Goal: Task Accomplishment & Management: Complete application form

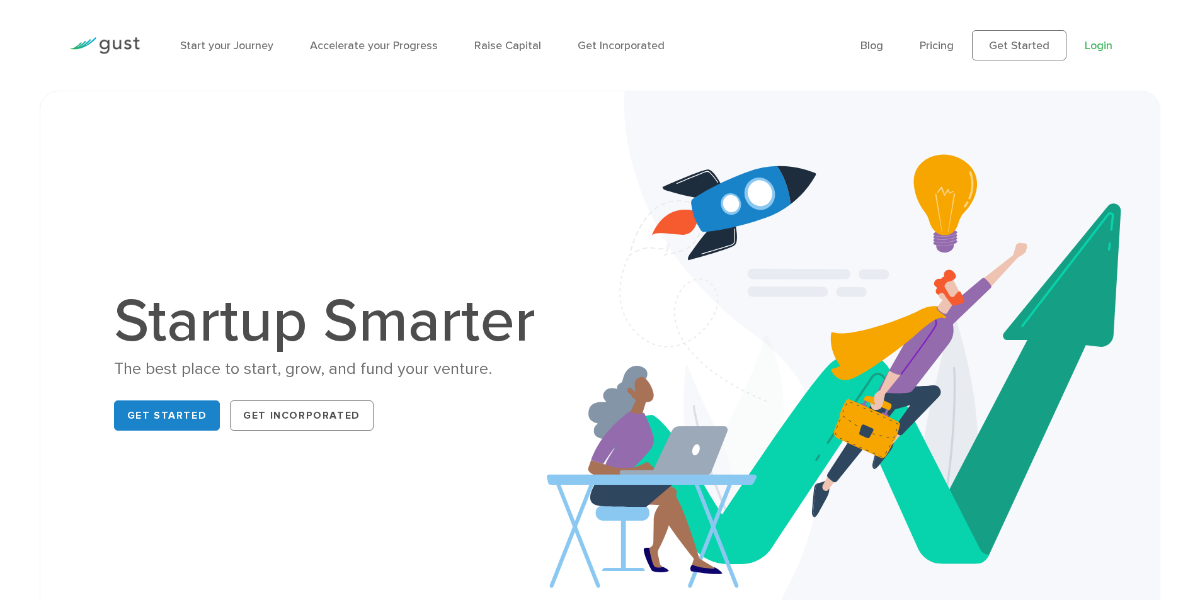
click at [1085, 50] on link "Login" at bounding box center [1098, 45] width 28 height 13
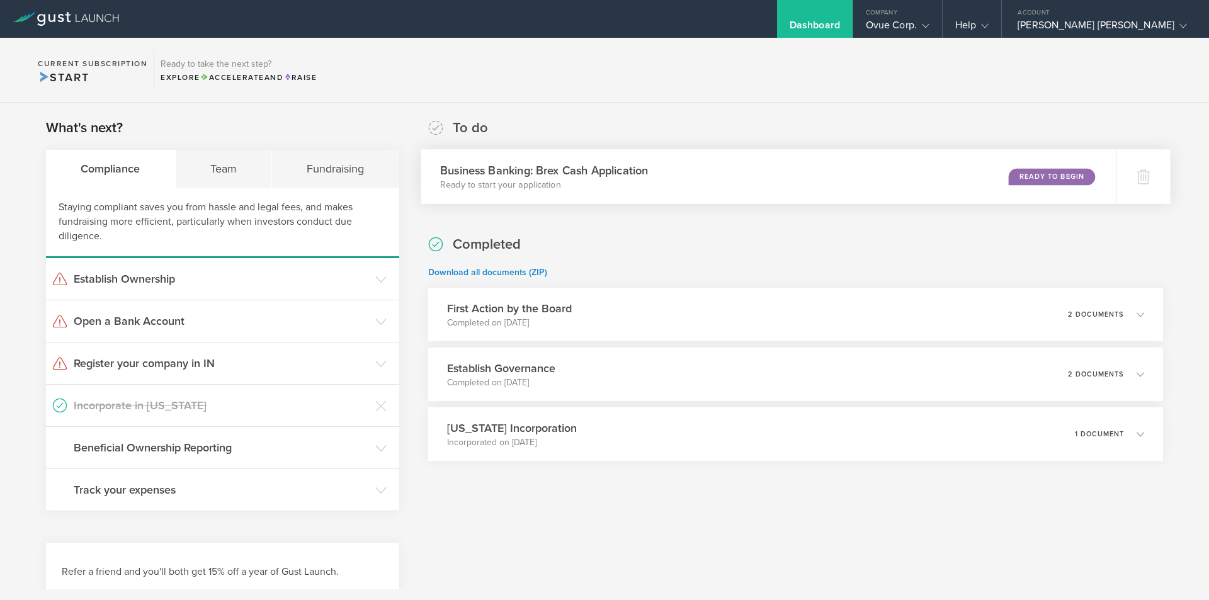
click at [793, 191] on div "Business Banking: Brex Cash Application Ready to start your application Ready t…" at bounding box center [768, 176] width 695 height 55
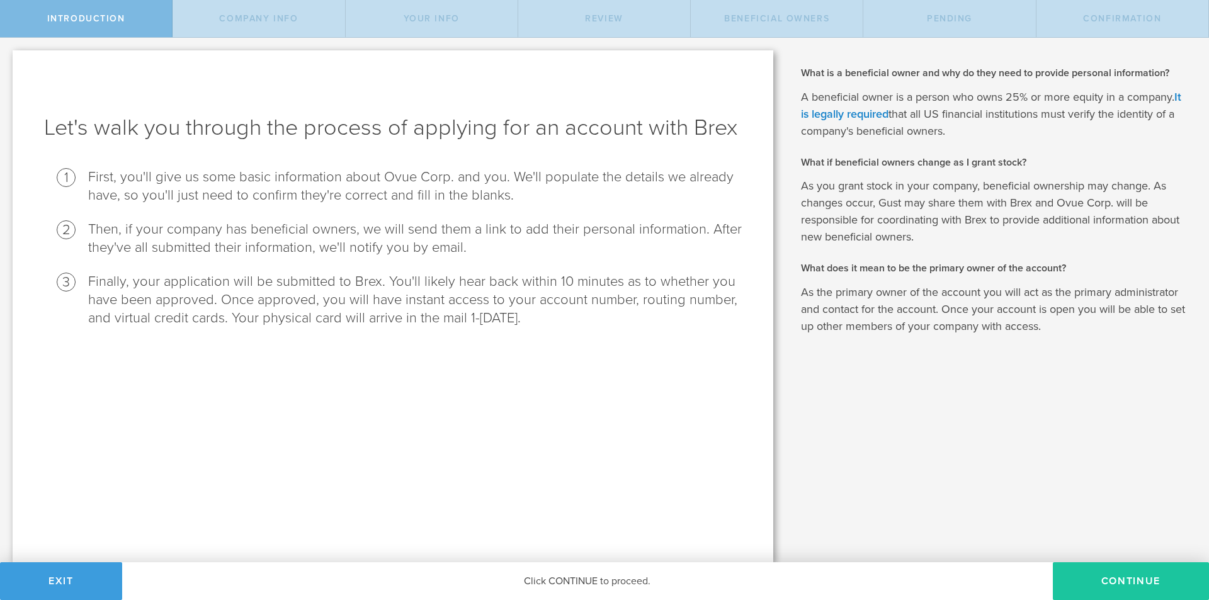
click at [1173, 584] on button "Continue" at bounding box center [1131, 581] width 156 height 38
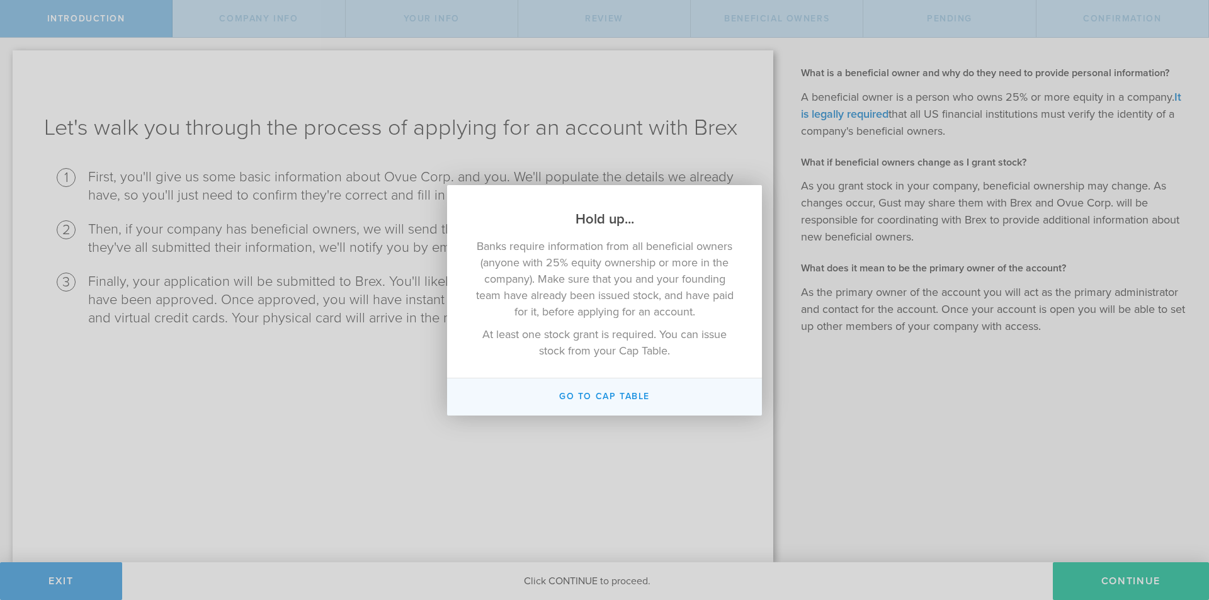
click at [597, 400] on button "Go To Cap Table" at bounding box center [604, 396] width 315 height 37
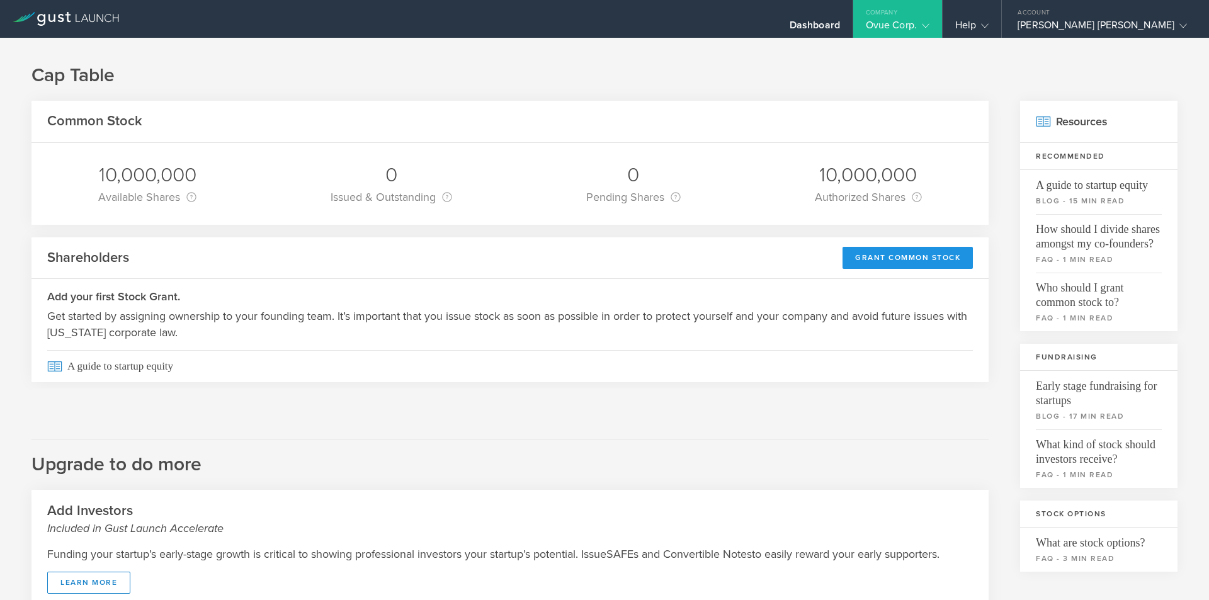
click at [885, 265] on div "Grant Common Stock" at bounding box center [908, 258] width 130 height 22
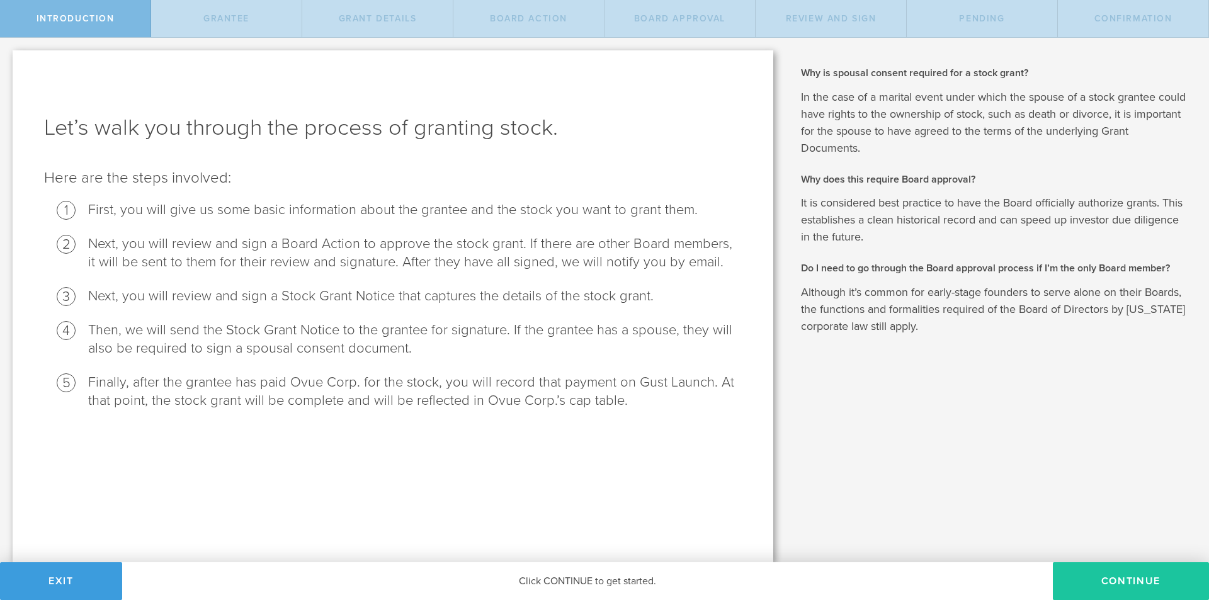
click at [1102, 577] on button "Continue" at bounding box center [1131, 581] width 156 height 38
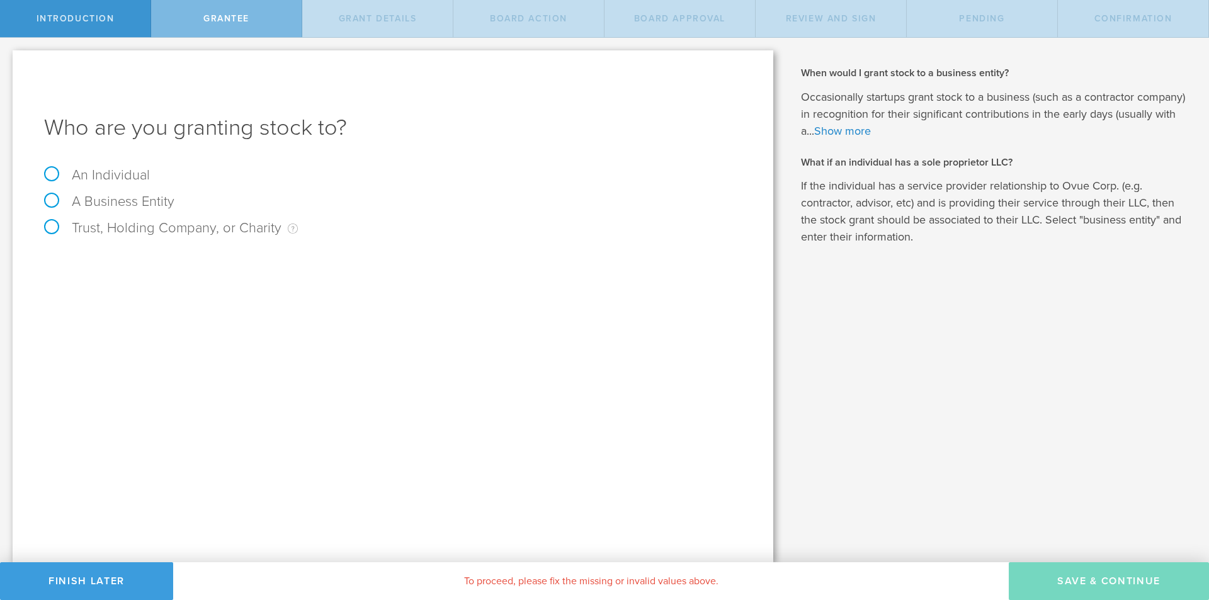
click at [83, 176] on label "An Individual" at bounding box center [97, 175] width 106 height 16
click at [8, 58] on input "An Individual" at bounding box center [4, 48] width 8 height 20
radio input "true"
click at [220, 269] on input "text" at bounding box center [440, 263] width 603 height 19
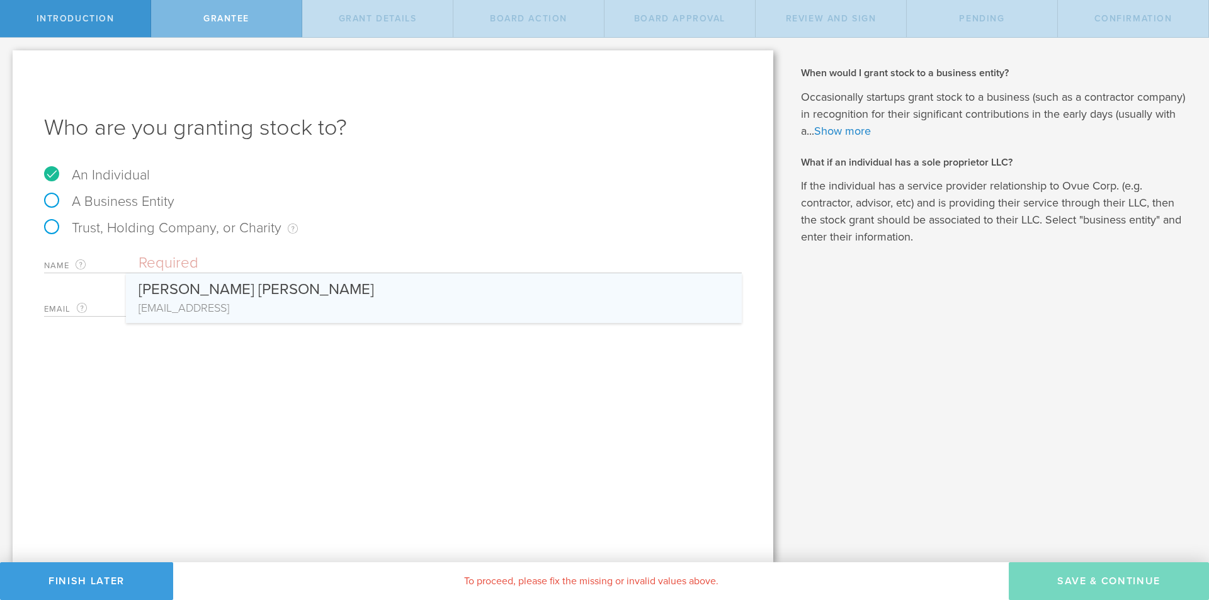
click at [217, 289] on div "[PERSON_NAME] [PERSON_NAME]" at bounding box center [434, 286] width 591 height 26
type input "[PERSON_NAME] [PERSON_NAME]"
type input "[EMAIL_ADDRESS]"
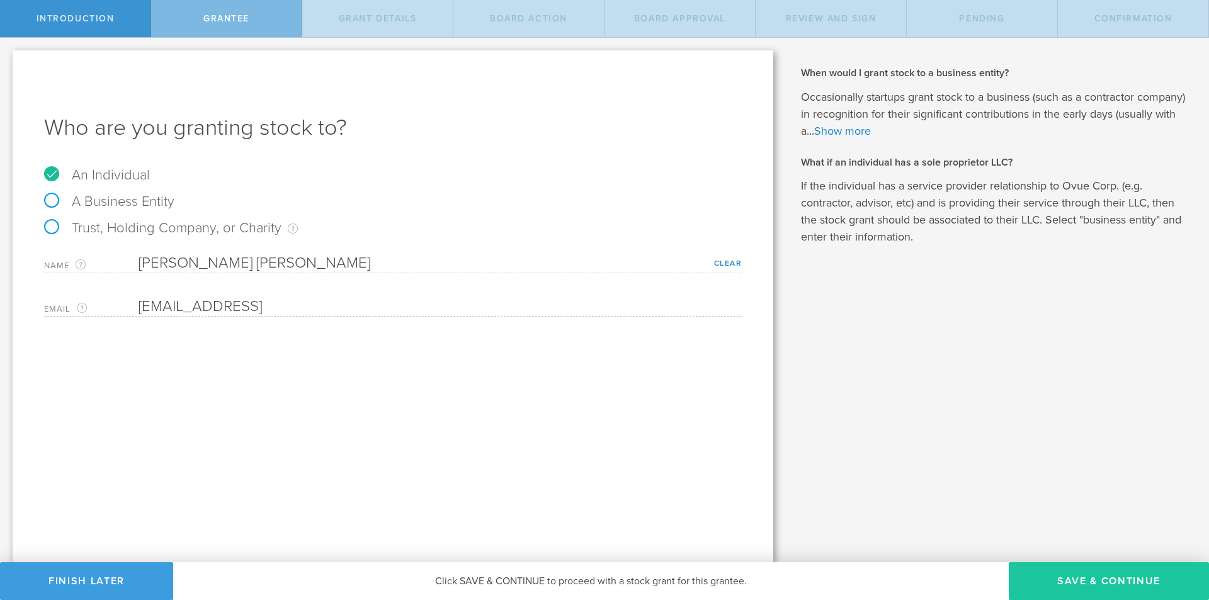
click at [1064, 574] on button "Save & Continue" at bounding box center [1109, 581] width 200 height 38
type input "48"
type input "12"
select select "none"
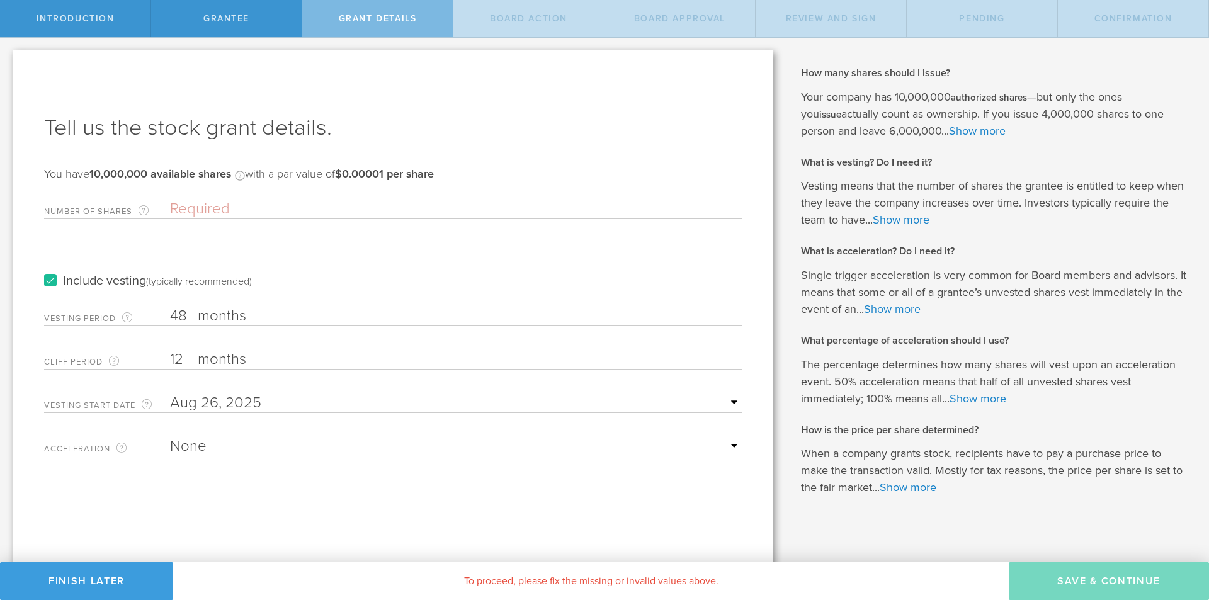
click at [229, 208] on input "Number of Shares The total amount of stock the company is granting to this reci…" at bounding box center [456, 209] width 572 height 19
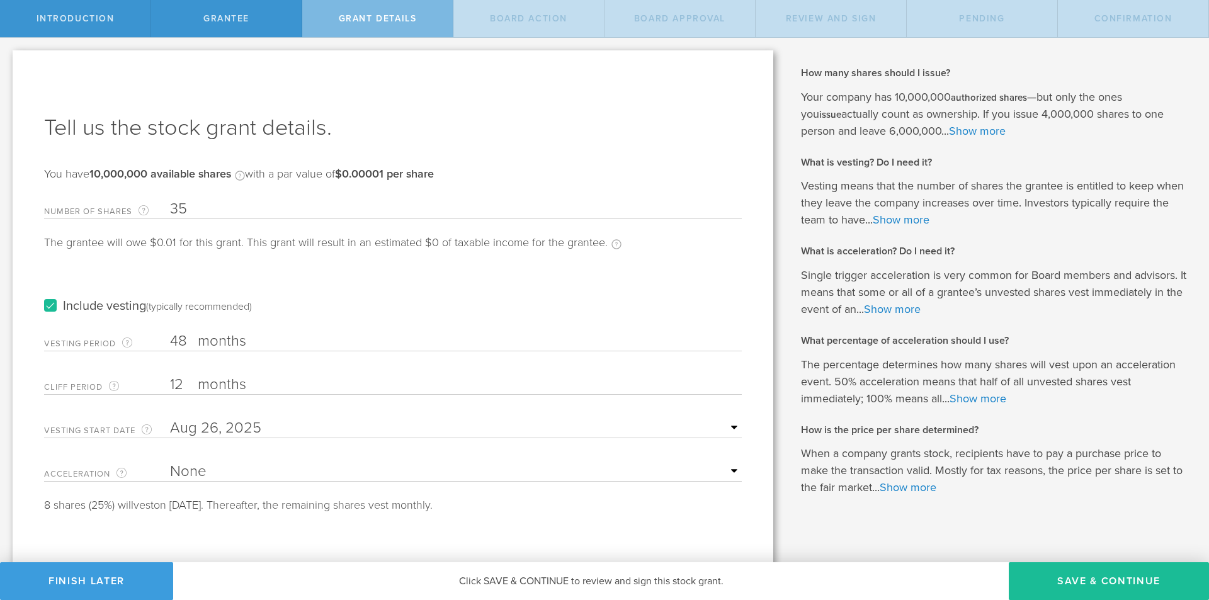
type input "3"
type input "3,500,000"
click at [183, 334] on input "48" at bounding box center [456, 341] width 572 height 19
click at [185, 339] on input "48" at bounding box center [456, 341] width 572 height 19
type input "4"
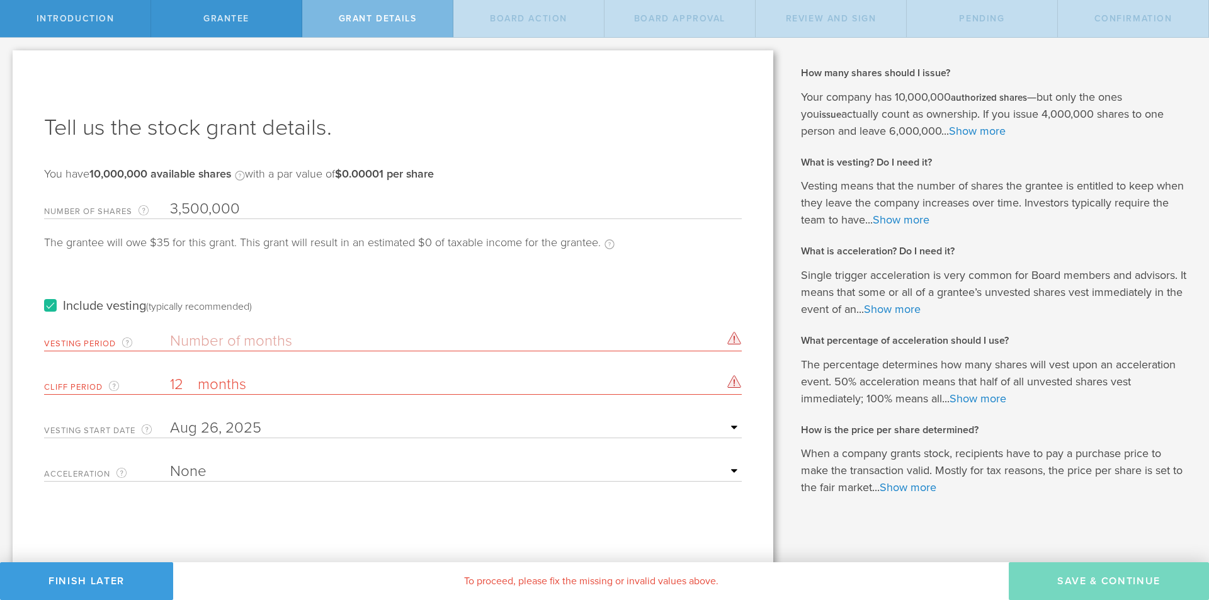
type input "0"
type input "1"
click at [176, 380] on input "12" at bounding box center [456, 384] width 572 height 19
drag, startPoint x: 183, startPoint y: 385, endPoint x: 166, endPoint y: 383, distance: 17.1
click at [166, 383] on div "Cliff Period The initial waiting period before the first set of shares vests. T…" at bounding box center [393, 382] width 698 height 26
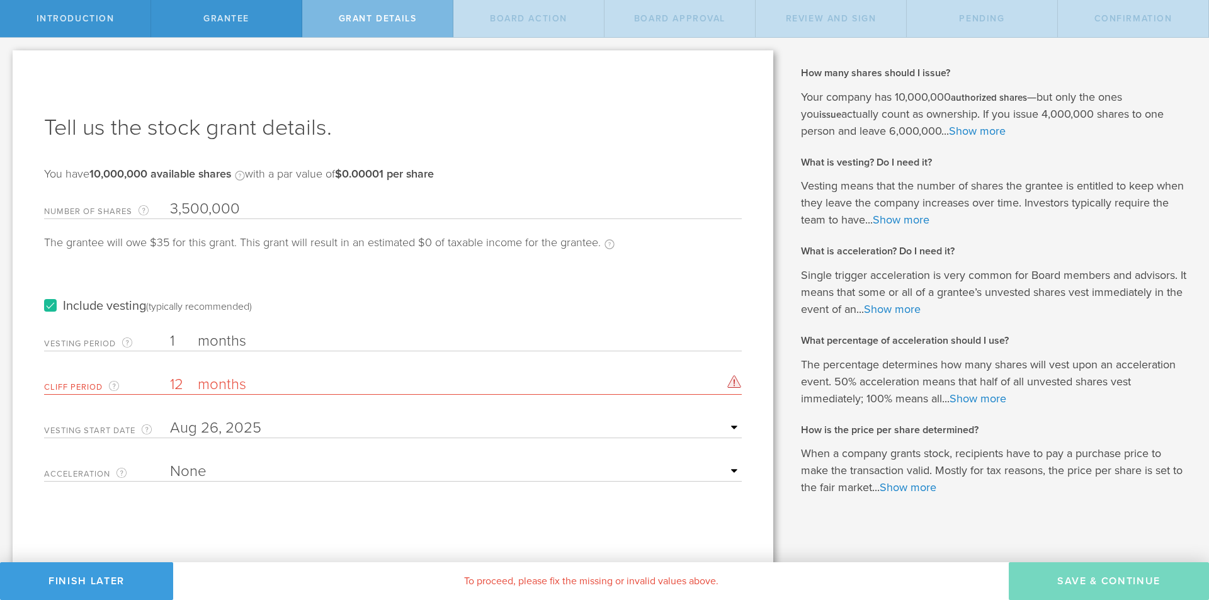
type input "0"
type input "2"
type input "1"
type input "2"
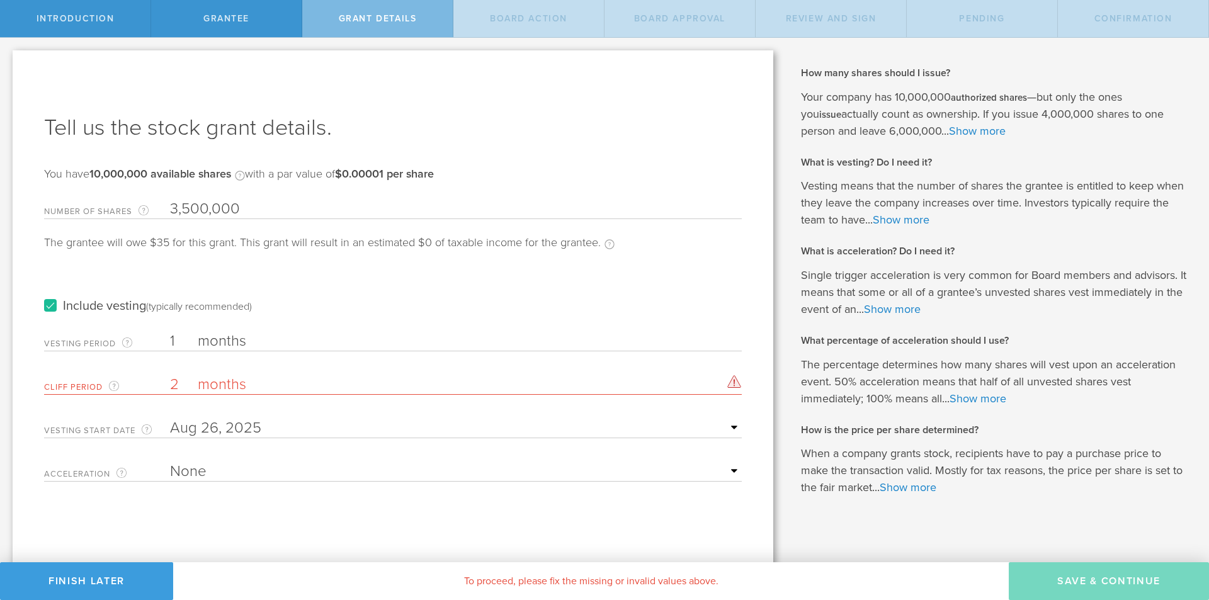
click at [230, 309] on div "(typically recommended)" at bounding box center [199, 306] width 106 height 13
click at [0, 0] on input "Include vesting (typically recommended)" at bounding box center [0, 0] width 0 height 0
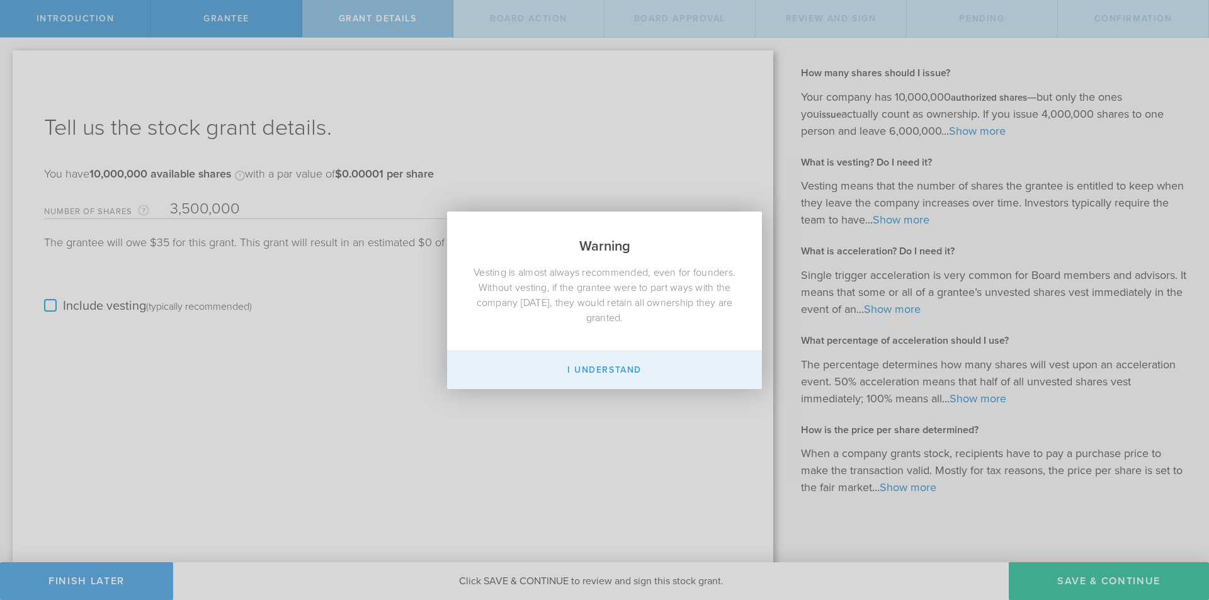
click at [530, 356] on button "I Understand" at bounding box center [604, 370] width 315 height 38
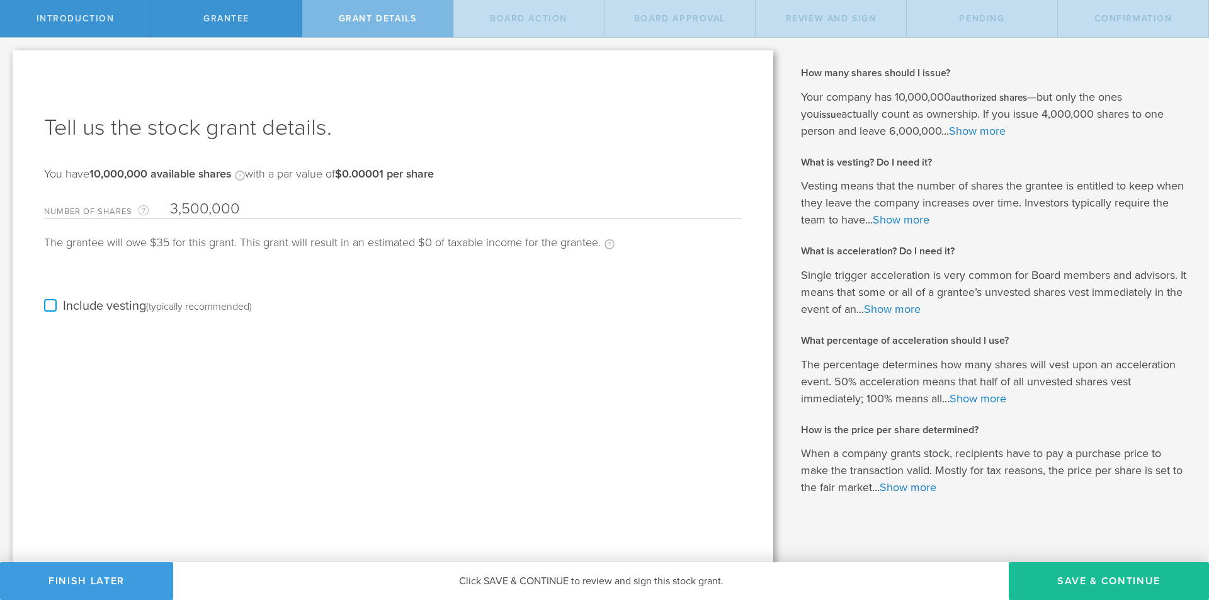
click at [46, 307] on label "Include vesting (typically recommended)" at bounding box center [148, 306] width 208 height 13
click at [0, 0] on input "Include vesting (typically recommended)" at bounding box center [0, 0] width 0 height 0
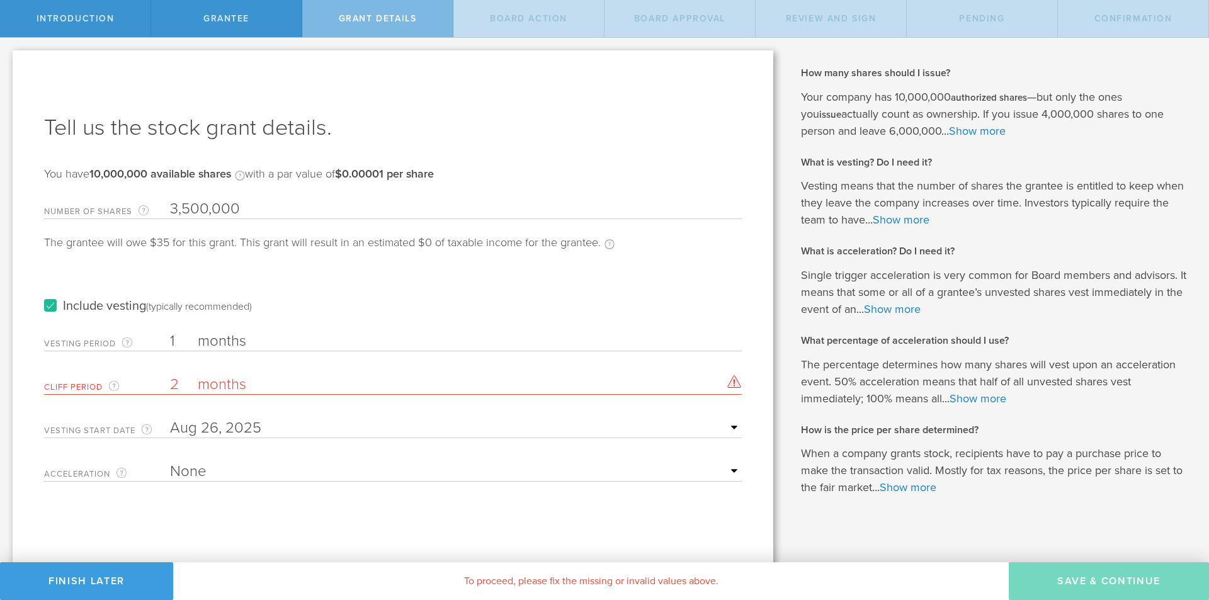
click at [50, 305] on label "Include vesting (typically recommended)" at bounding box center [148, 306] width 208 height 13
click at [0, 0] on input "Include vesting (typically recommended)" at bounding box center [0, 0] width 0 height 0
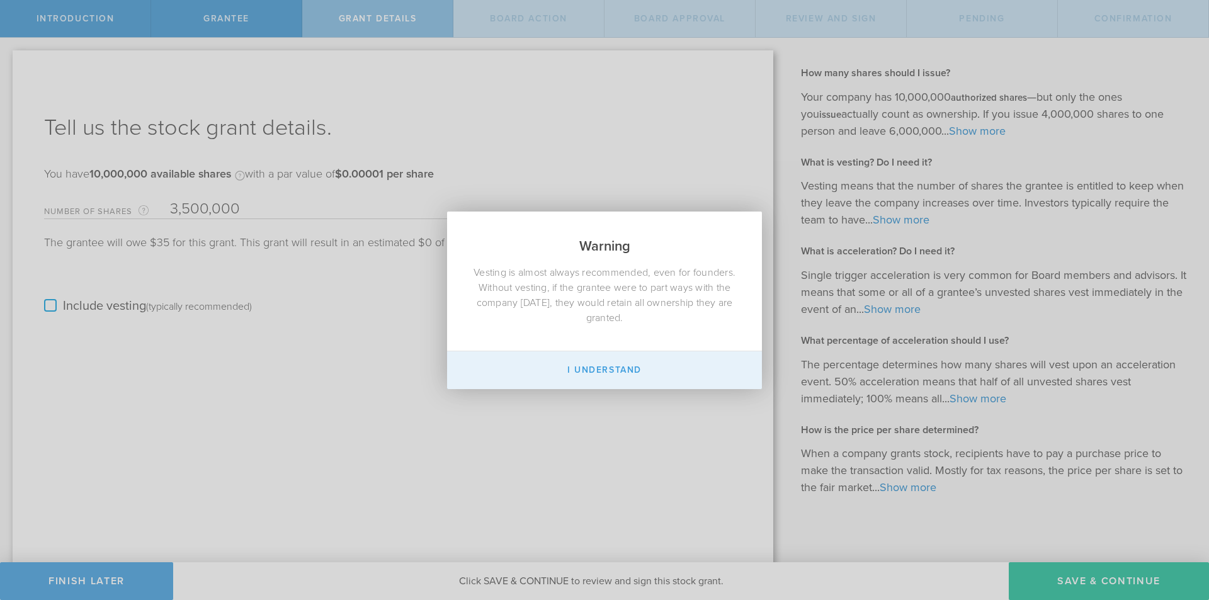
click at [519, 376] on button "I Understand" at bounding box center [604, 370] width 315 height 38
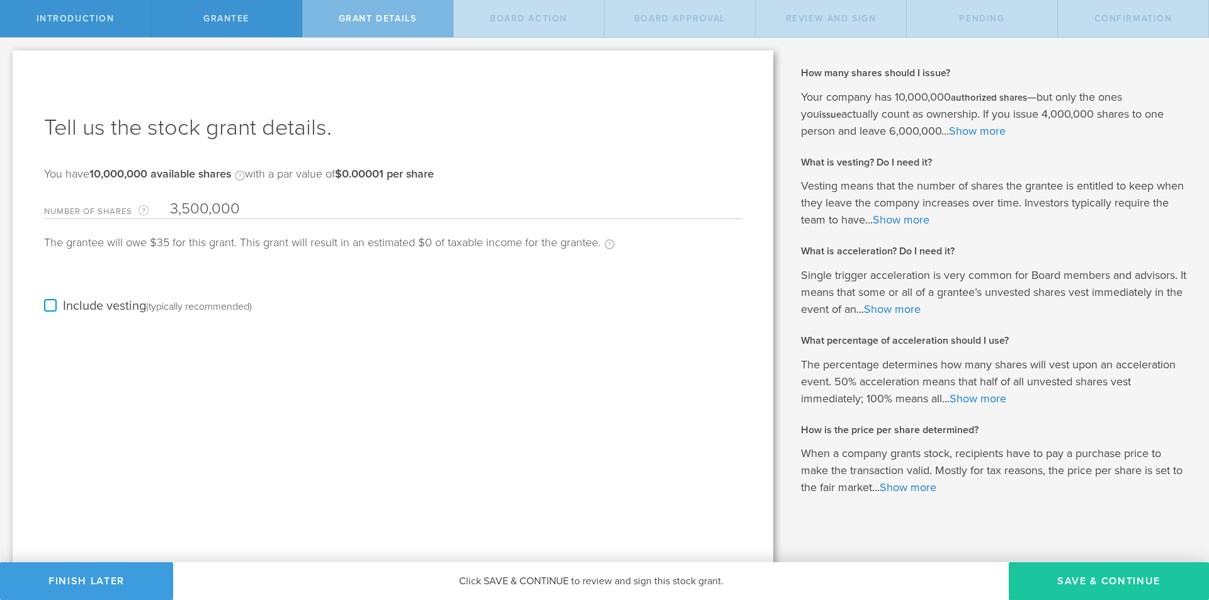
click at [1024, 567] on button "Save & Continue" at bounding box center [1109, 581] width 200 height 38
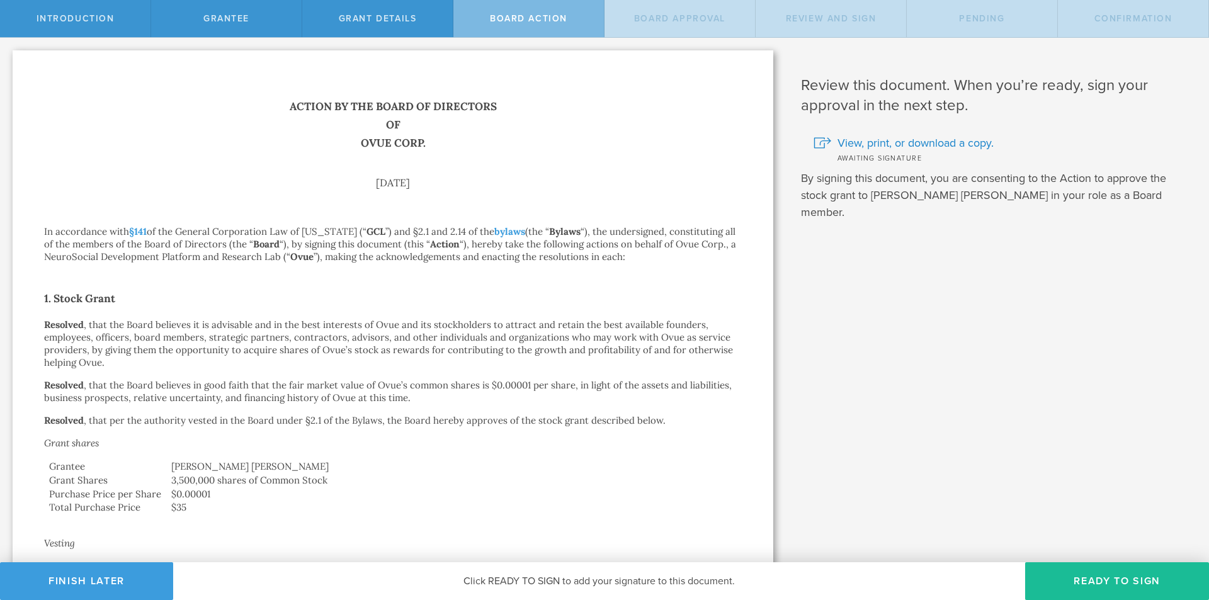
scroll to position [416, 0]
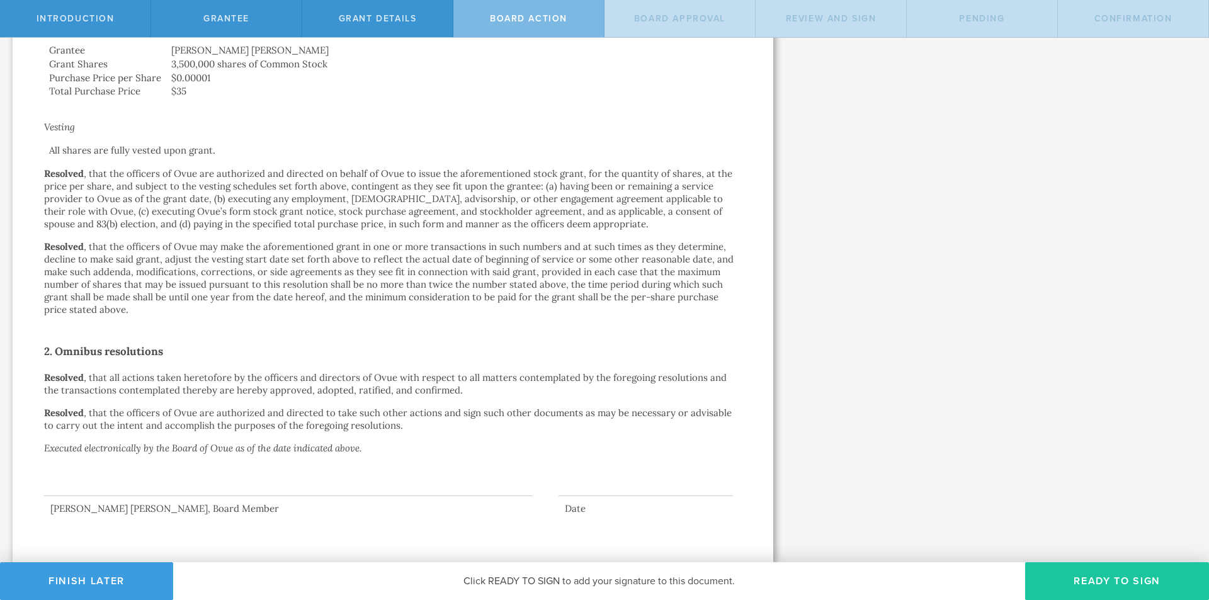
click at [1047, 570] on button "Ready to Sign" at bounding box center [1117, 581] width 184 height 38
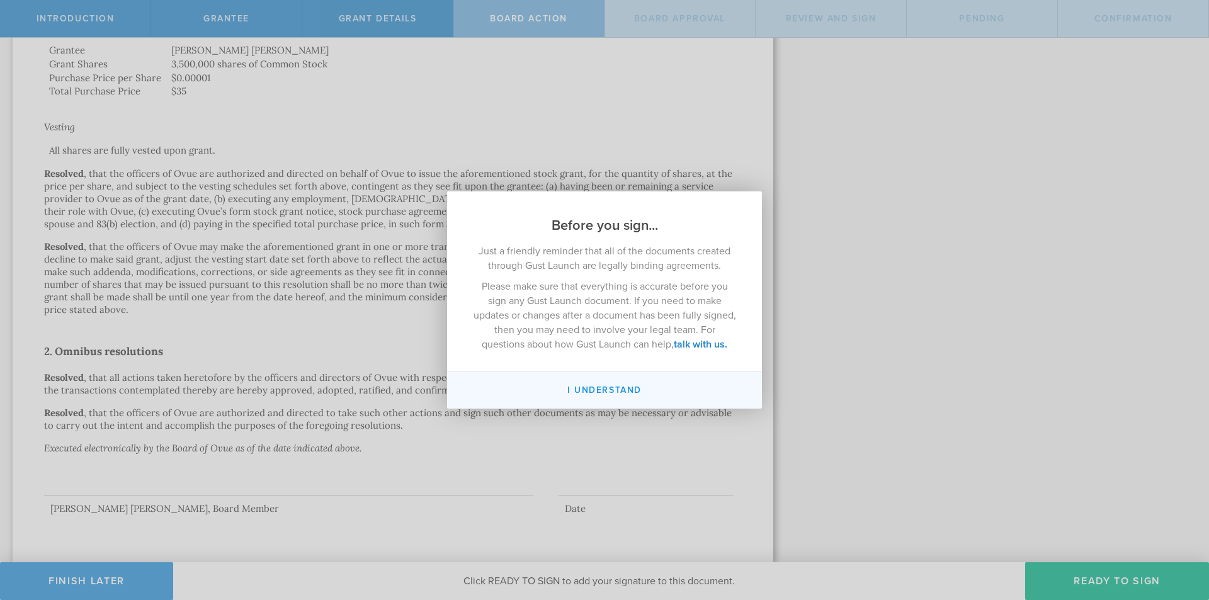
click at [649, 401] on button "I understand" at bounding box center [604, 390] width 315 height 37
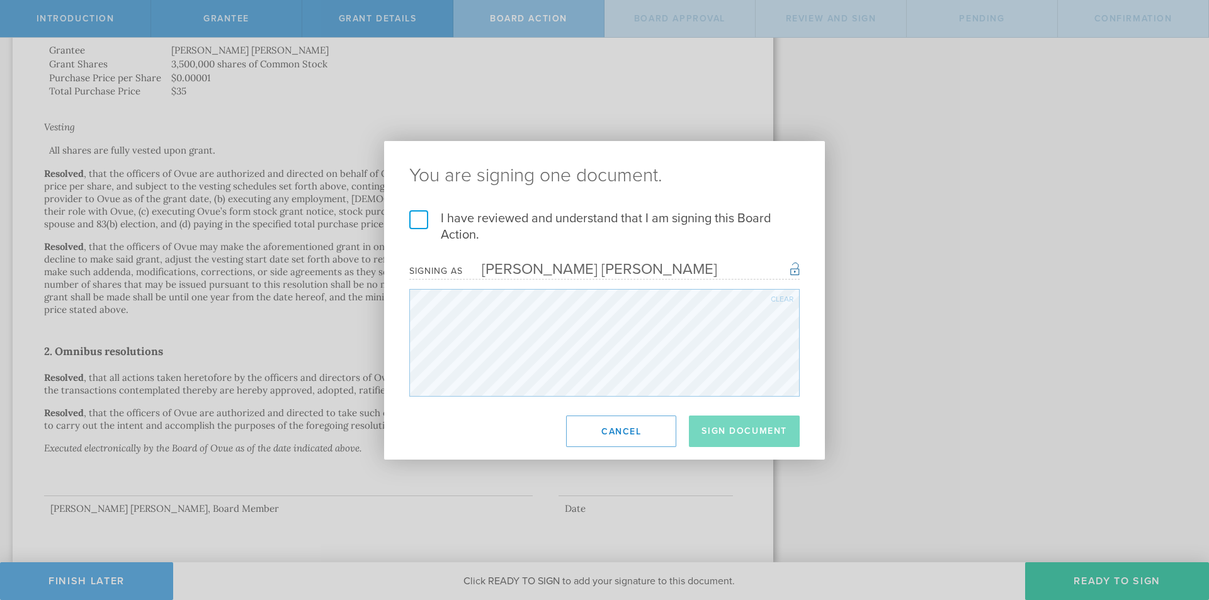
click at [582, 222] on label "I have reviewed and understand that I am signing this Board Action." at bounding box center [604, 226] width 390 height 33
click at [0, 0] on input "I have reviewed and understand that I am signing this Board Action." at bounding box center [0, 0] width 0 height 0
click at [733, 435] on button "Sign Document" at bounding box center [744, 431] width 111 height 31
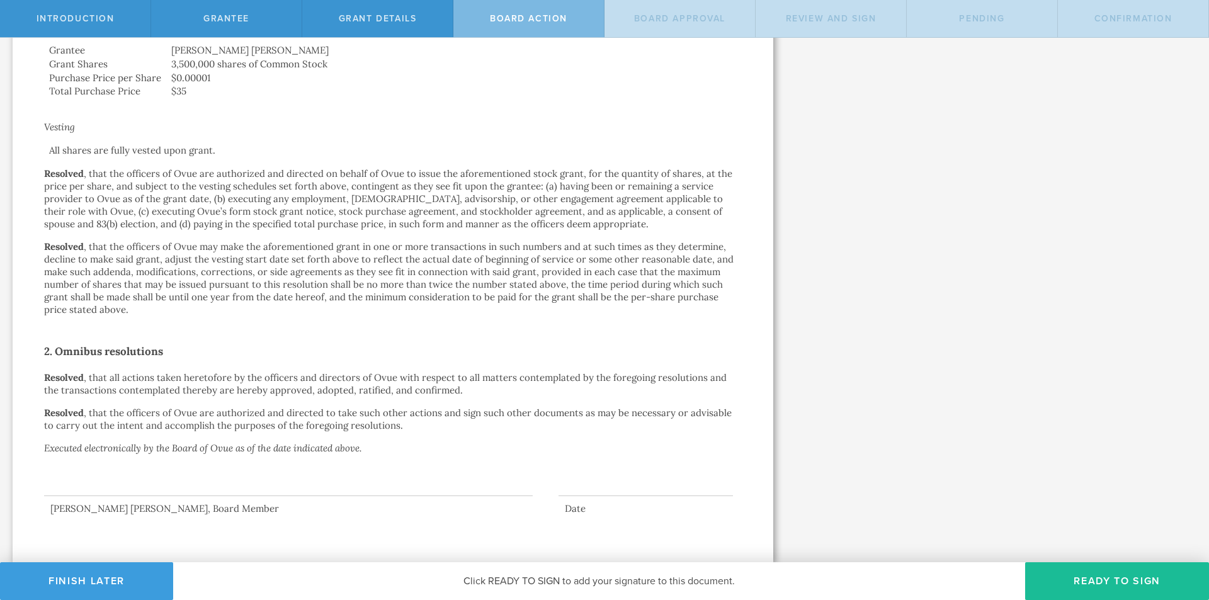
scroll to position [0, 0]
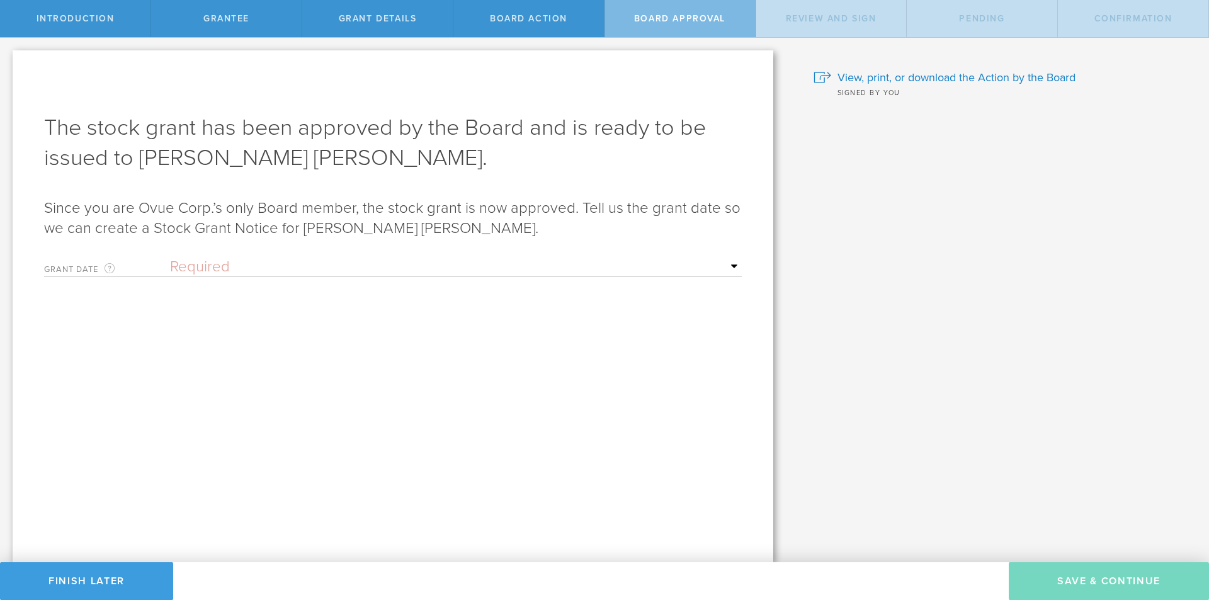
click at [671, 262] on select "Required Upon grantee's signature A specific date" at bounding box center [456, 267] width 572 height 19
select select "setByFounder"
click at [170, 258] on select "Required Upon grantee's signature A specific date" at bounding box center [456, 267] width 572 height 19
click at [669, 304] on input "text" at bounding box center [456, 310] width 572 height 19
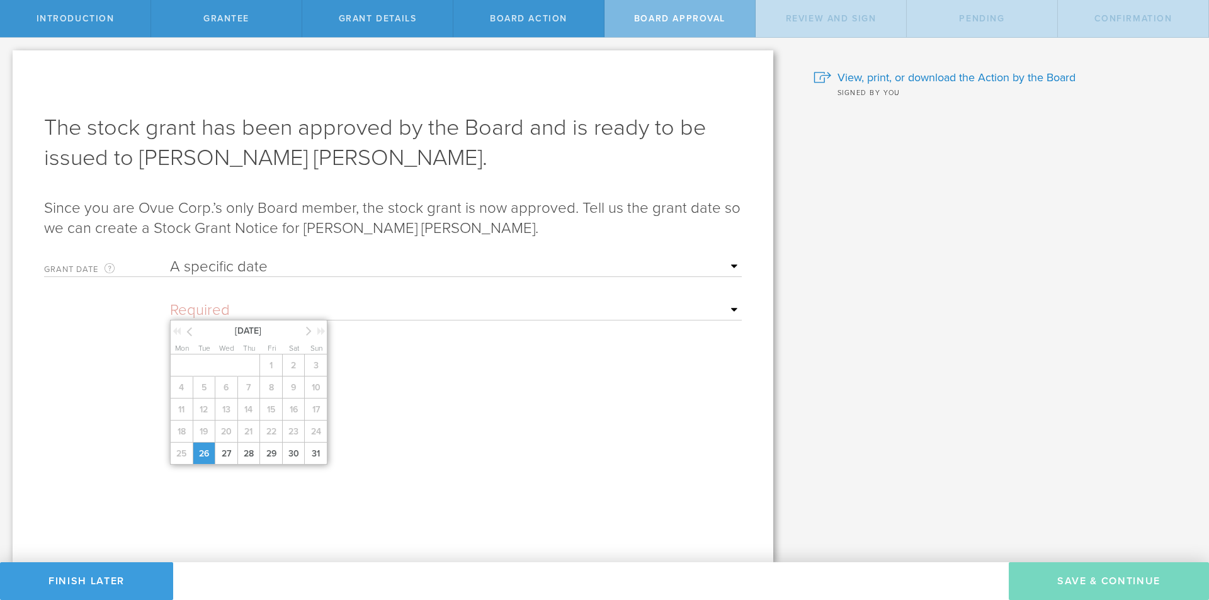
click at [199, 454] on span "26" at bounding box center [204, 454] width 23 height 22
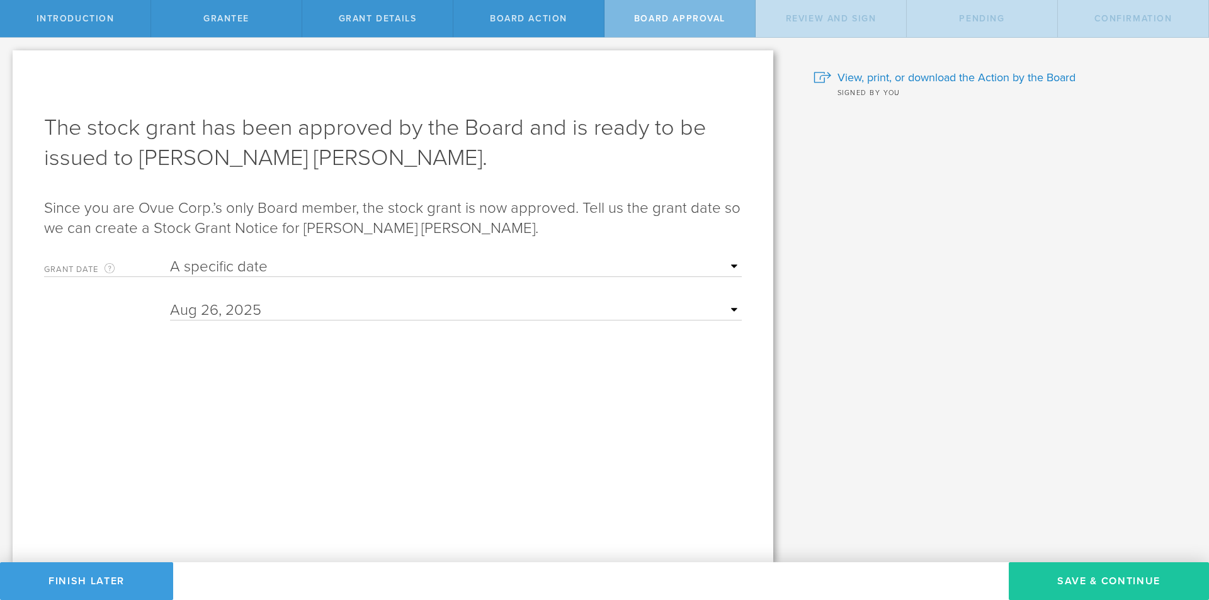
click at [1057, 572] on button "Save & Continue" at bounding box center [1109, 581] width 200 height 38
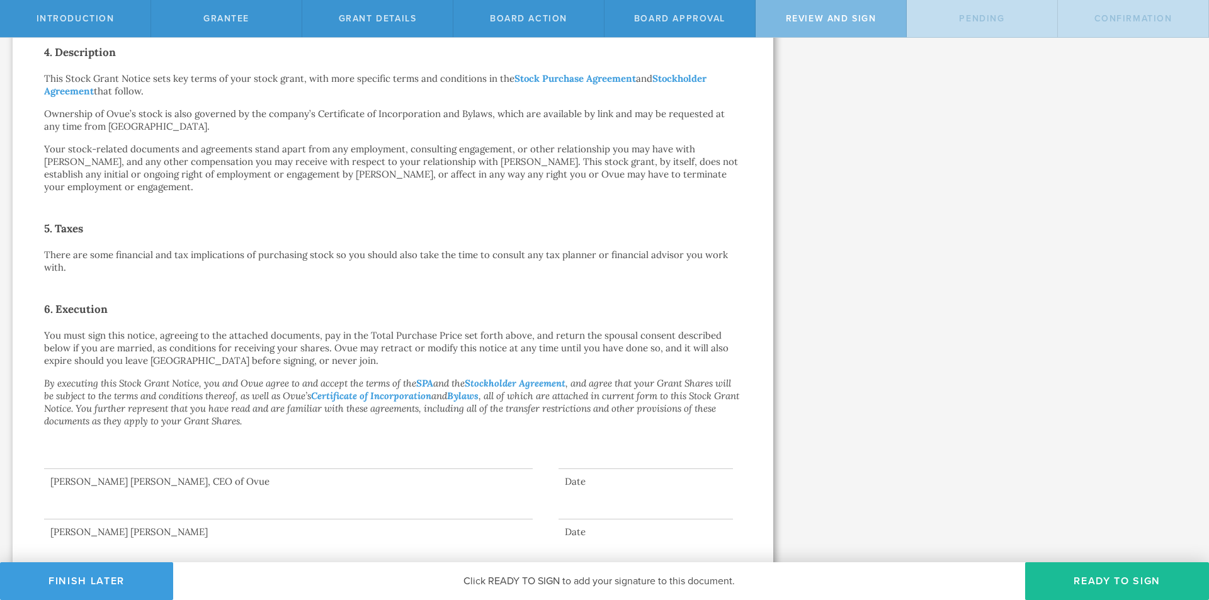
scroll to position [489, 0]
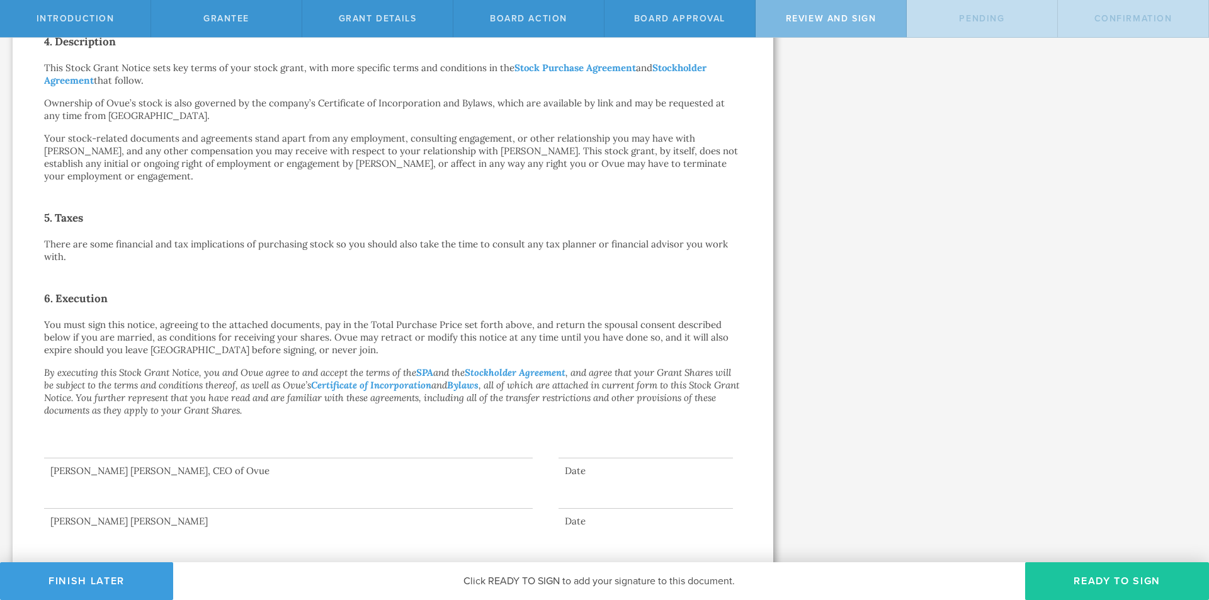
click at [1062, 572] on button "Ready to Sign" at bounding box center [1117, 581] width 184 height 38
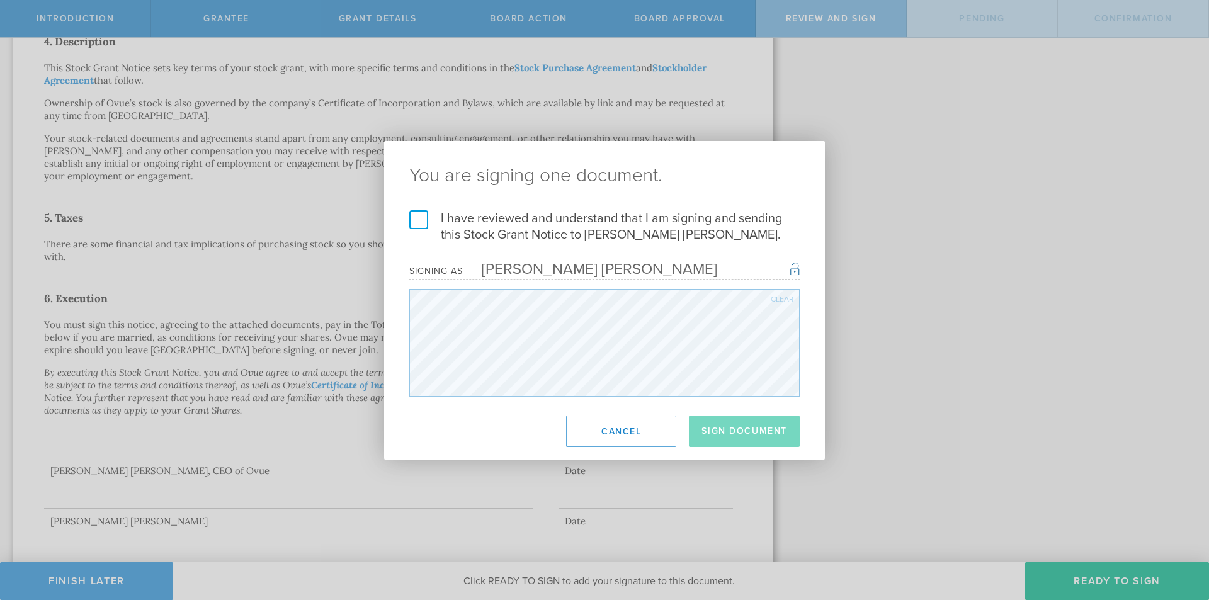
click at [584, 226] on label "I have reviewed and understand that I am signing and sending this Stock Grant N…" at bounding box center [604, 226] width 390 height 33
click at [0, 0] on input "I have reviewed and understand that I am signing and sending this Stock Grant N…" at bounding box center [0, 0] width 0 height 0
click at [722, 450] on footer "Sign Document Cancel" at bounding box center [604, 431] width 441 height 57
click at [734, 442] on button "Sign Document" at bounding box center [744, 431] width 111 height 31
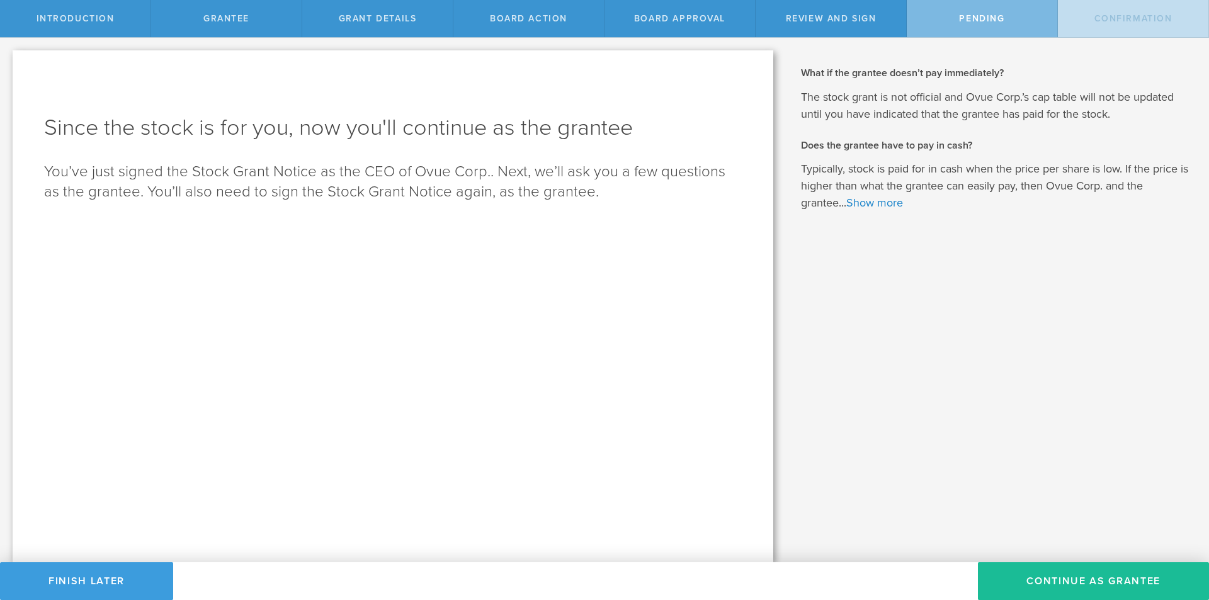
scroll to position [0, 0]
click at [994, 577] on button "Continue as Grantee" at bounding box center [1093, 581] width 231 height 38
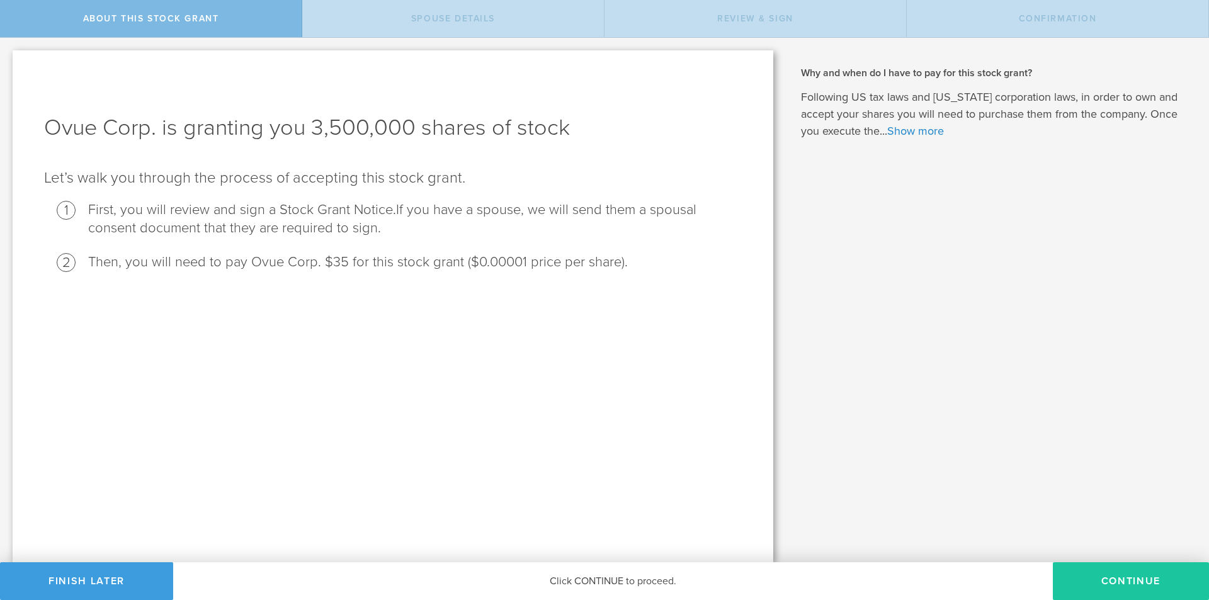
click at [1106, 584] on button "CONTINUE" at bounding box center [1131, 581] width 156 height 38
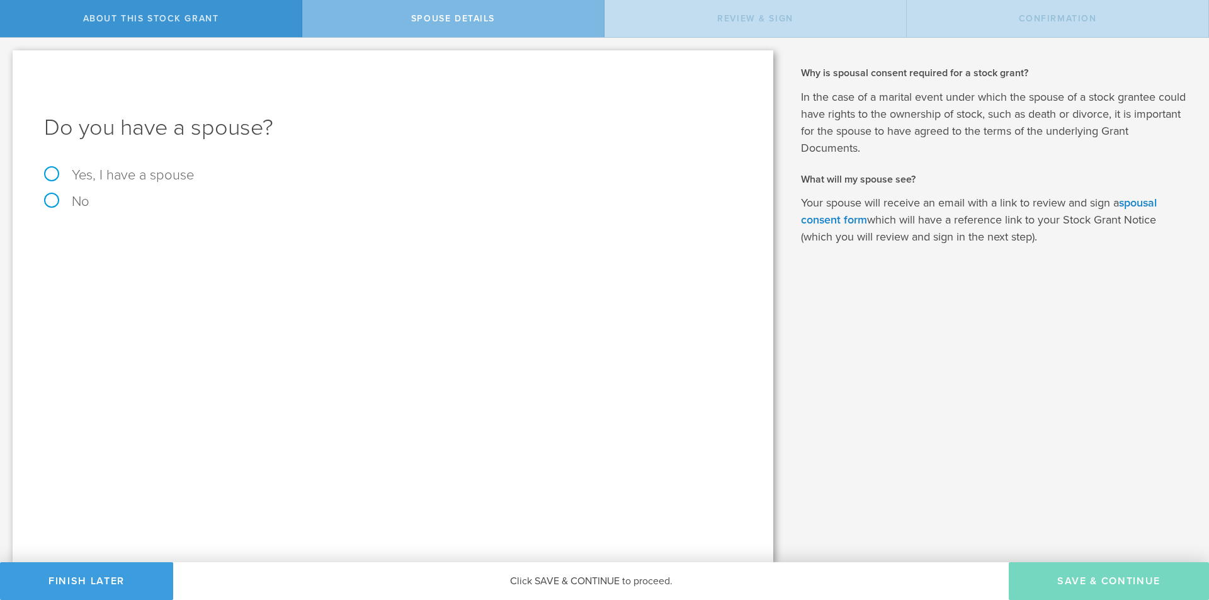
click at [71, 205] on label "No" at bounding box center [393, 202] width 698 height 14
click at [8, 58] on input "No" at bounding box center [4, 48] width 8 height 20
radio input "true"
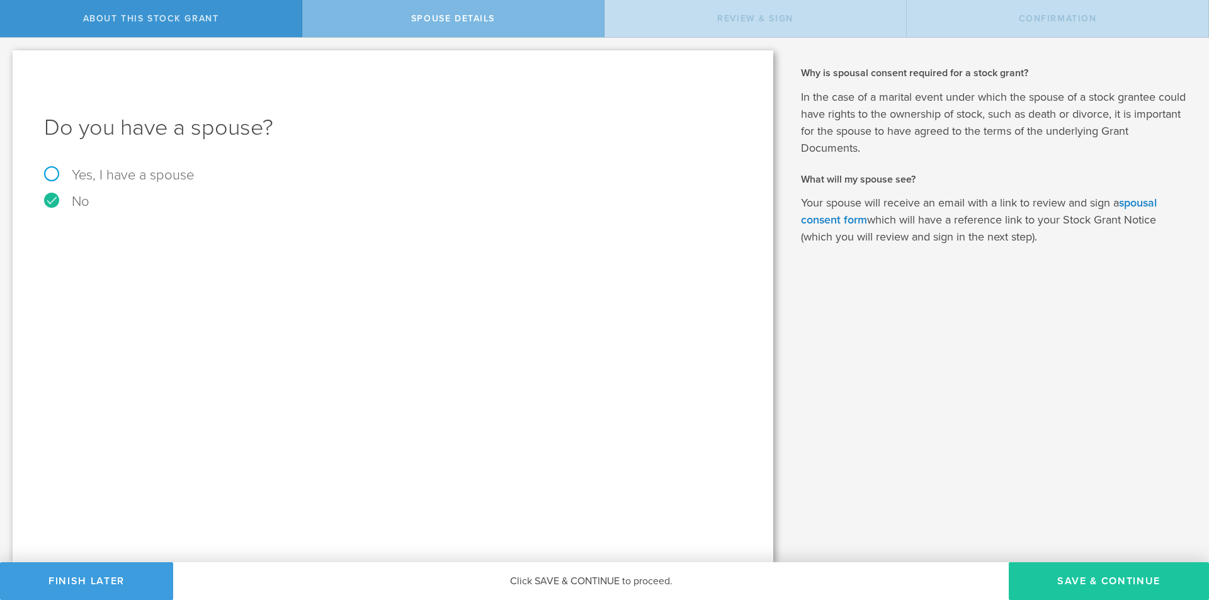
click at [1048, 571] on button "Save & Continue" at bounding box center [1109, 581] width 200 height 38
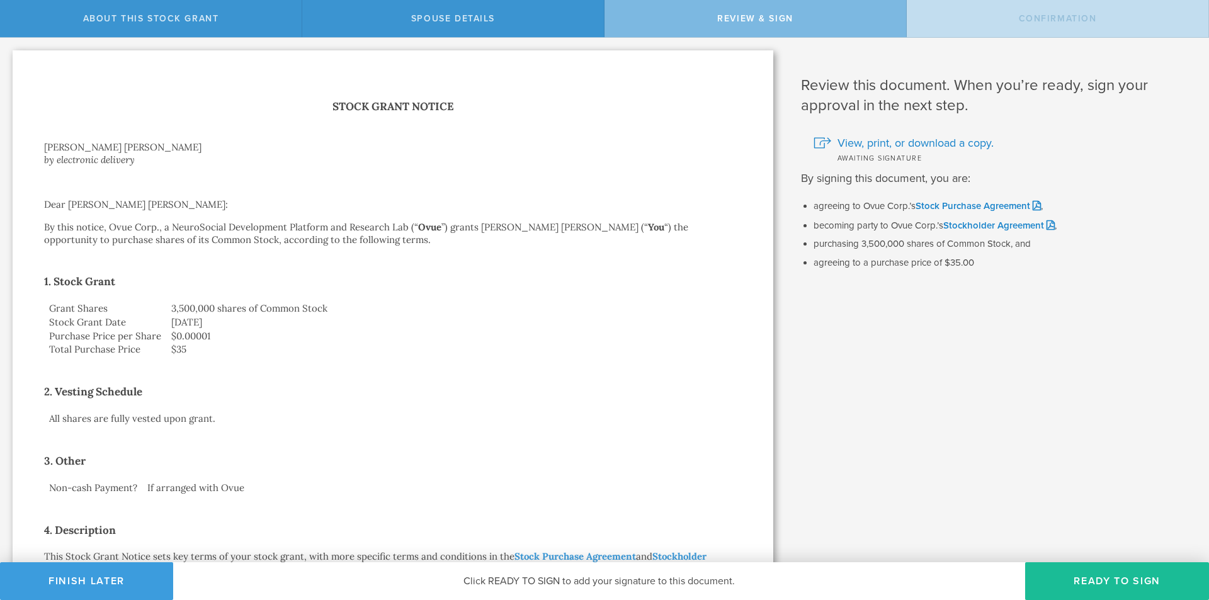
scroll to position [551, 0]
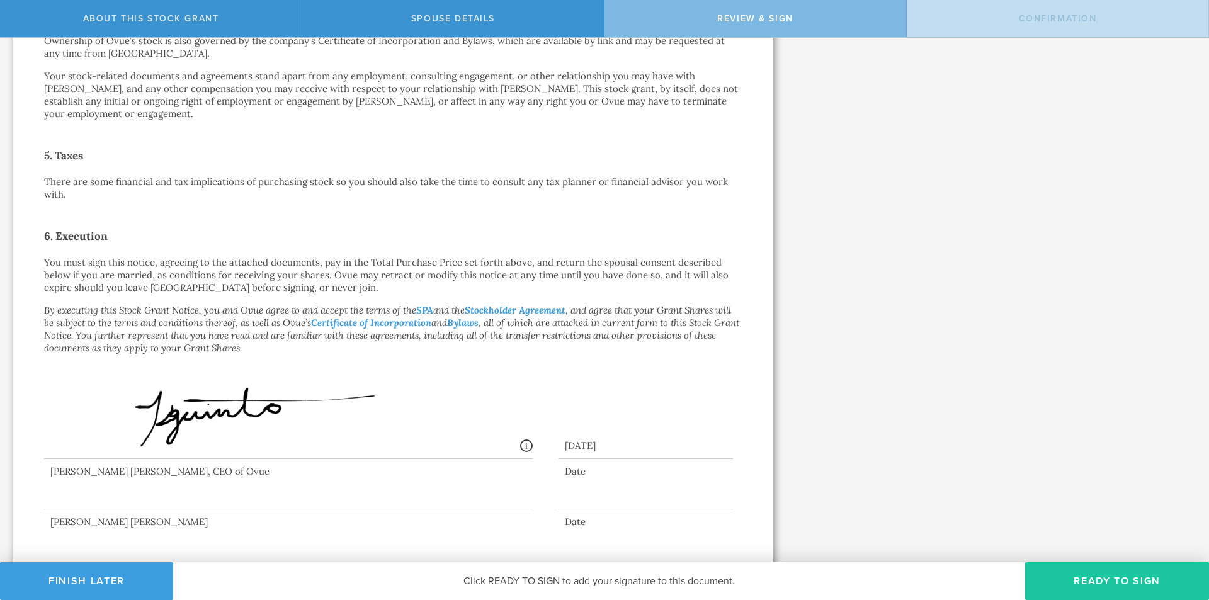
click at [1047, 582] on button "Ready to Sign" at bounding box center [1117, 581] width 184 height 38
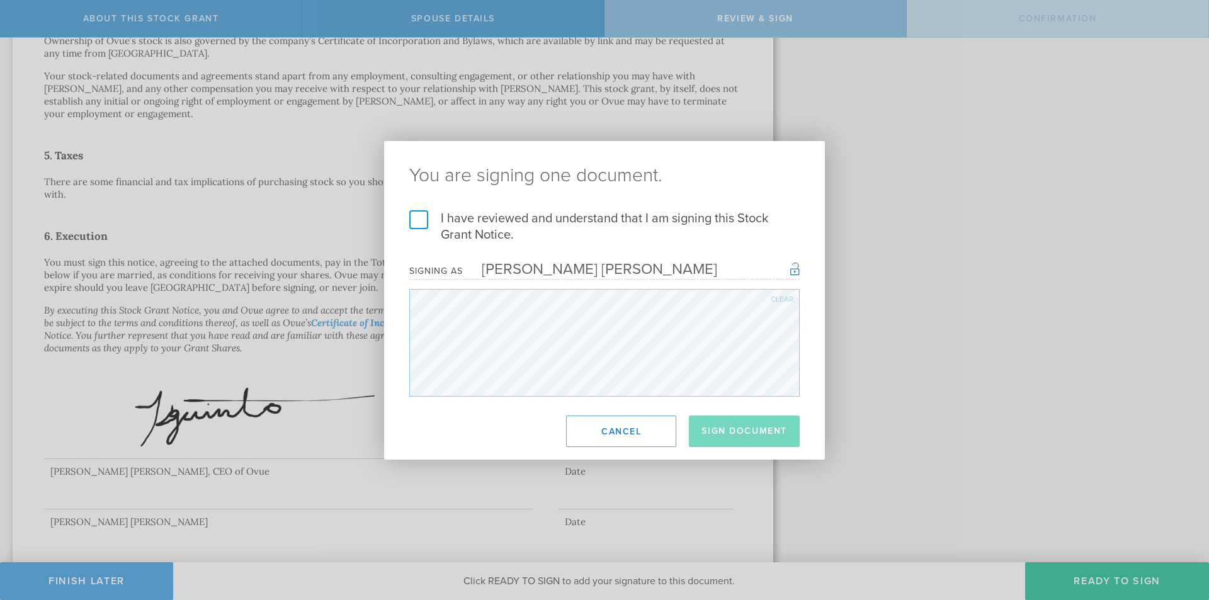
click at [612, 225] on label "I have reviewed and understand that I am signing this Stock Grant Notice." at bounding box center [604, 226] width 390 height 33
click at [0, 0] on input "I have reviewed and understand that I am signing this Stock Grant Notice." at bounding box center [0, 0] width 0 height 0
click at [751, 430] on button "Sign Document" at bounding box center [744, 431] width 111 height 31
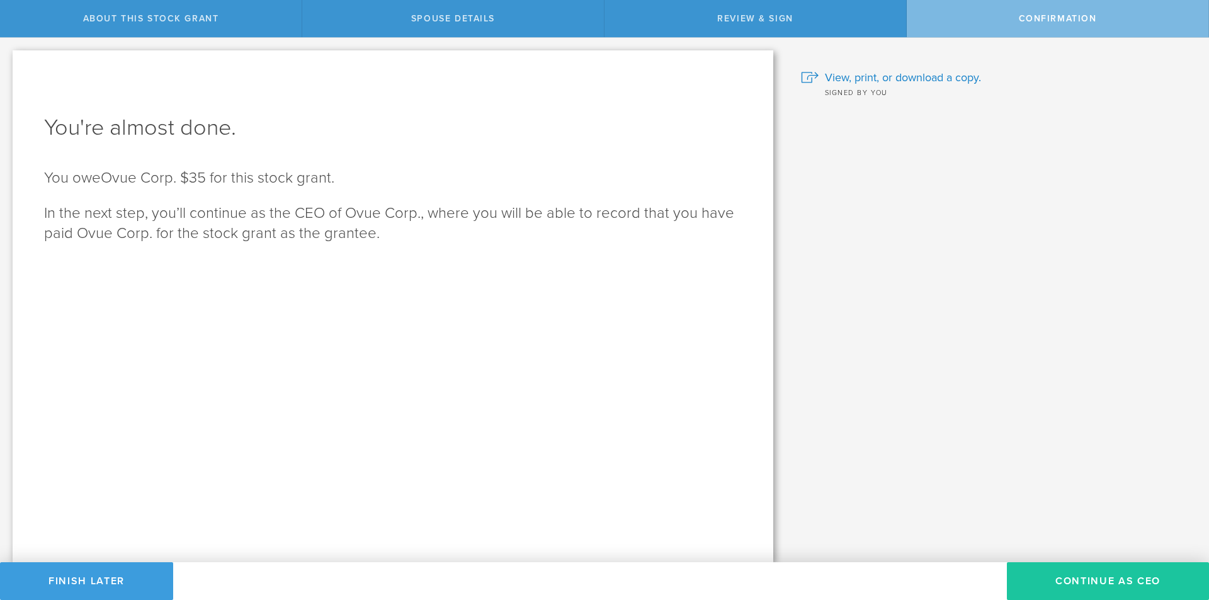
click at [1069, 584] on button "Continue as CEO" at bounding box center [1108, 581] width 202 height 38
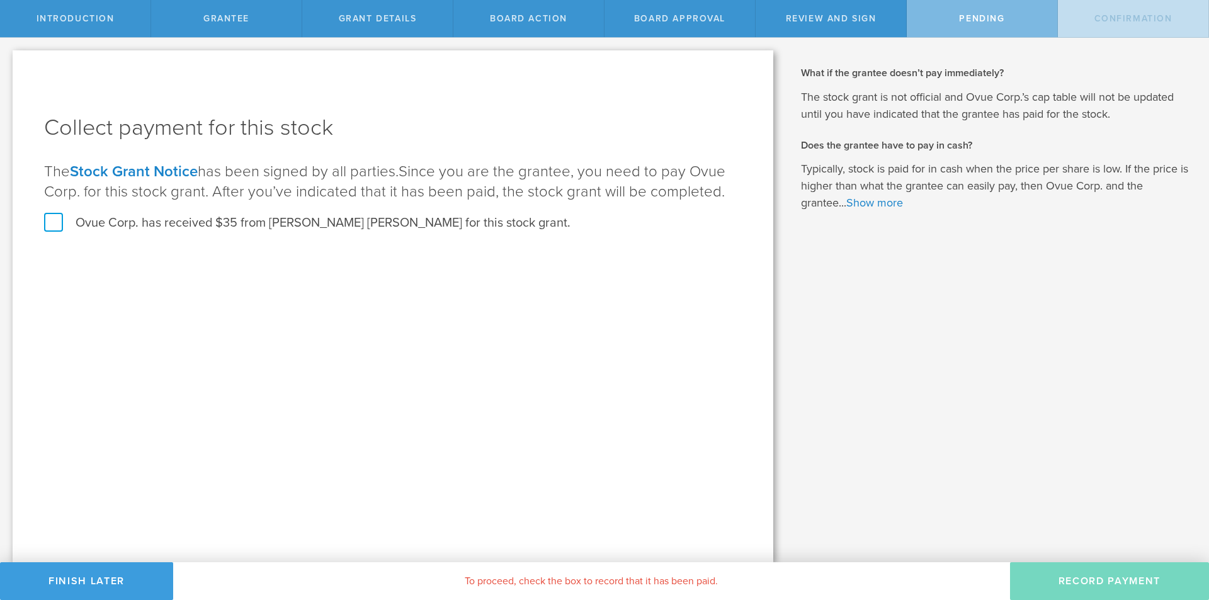
click at [181, 222] on label "Ovue Corp. has received $35 from Kenny Berylle Guinto for this stock grant." at bounding box center [307, 223] width 526 height 16
click at [0, 0] on input "Ovue Corp. has received $35 from Kenny Berylle Guinto for this stock grant." at bounding box center [0, 0] width 0 height 0
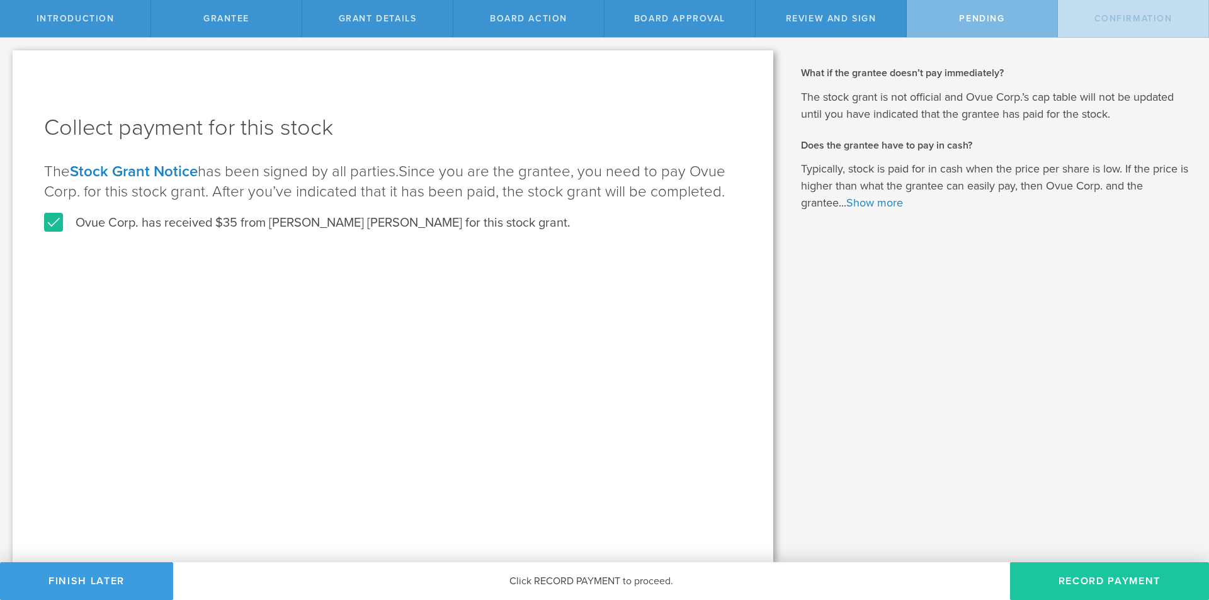
click at [1023, 578] on button "Record Payment" at bounding box center [1109, 581] width 199 height 38
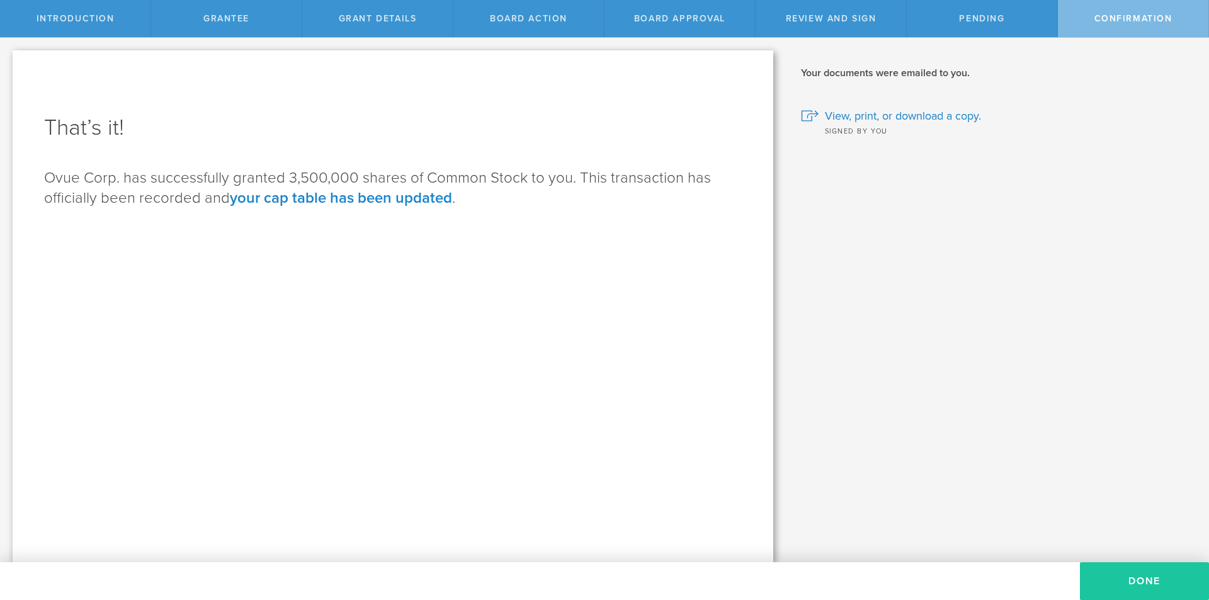
click at [1114, 579] on button "Done" at bounding box center [1144, 581] width 129 height 38
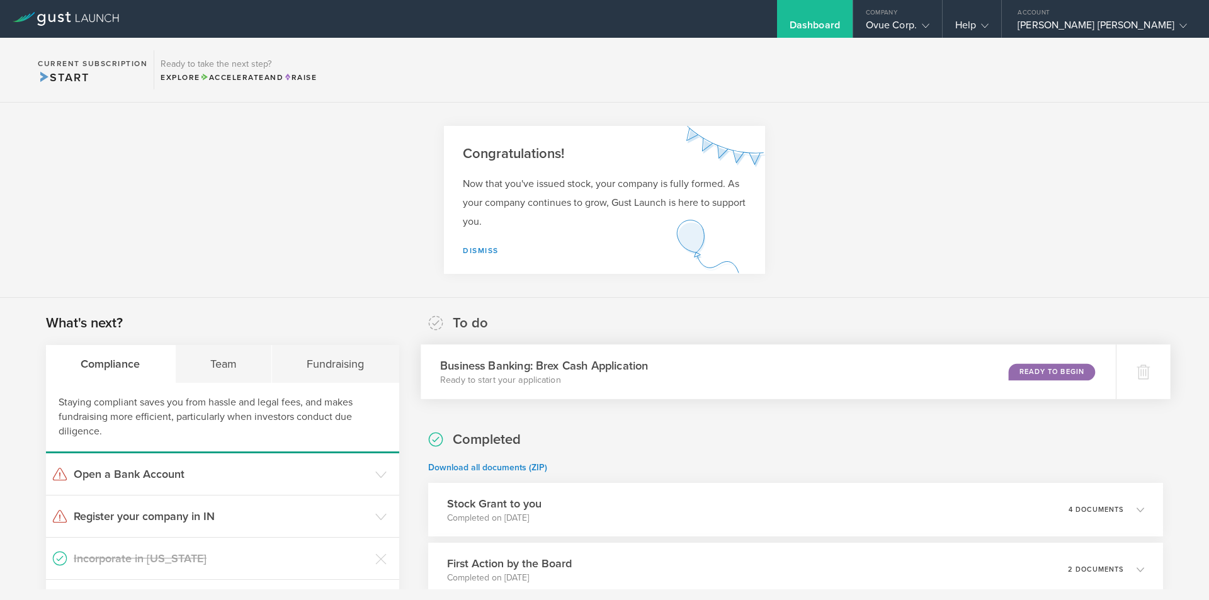
click at [979, 378] on div "Business Banking: Brex Cash Application Ready to start your application Ready t…" at bounding box center [768, 371] width 695 height 55
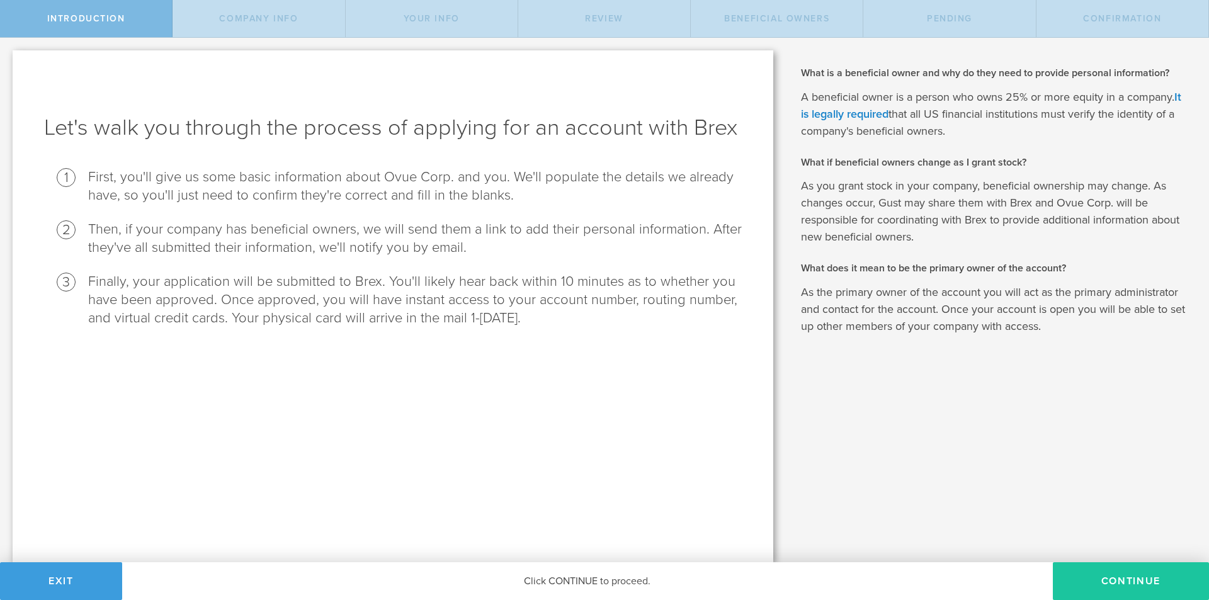
click at [1071, 577] on button "Continue" at bounding box center [1131, 581] width 156 height 38
select select "string:C_CORP"
type input "AI-powered neurosocial engine and platform"
type input "[PHONE_NUMBER]"
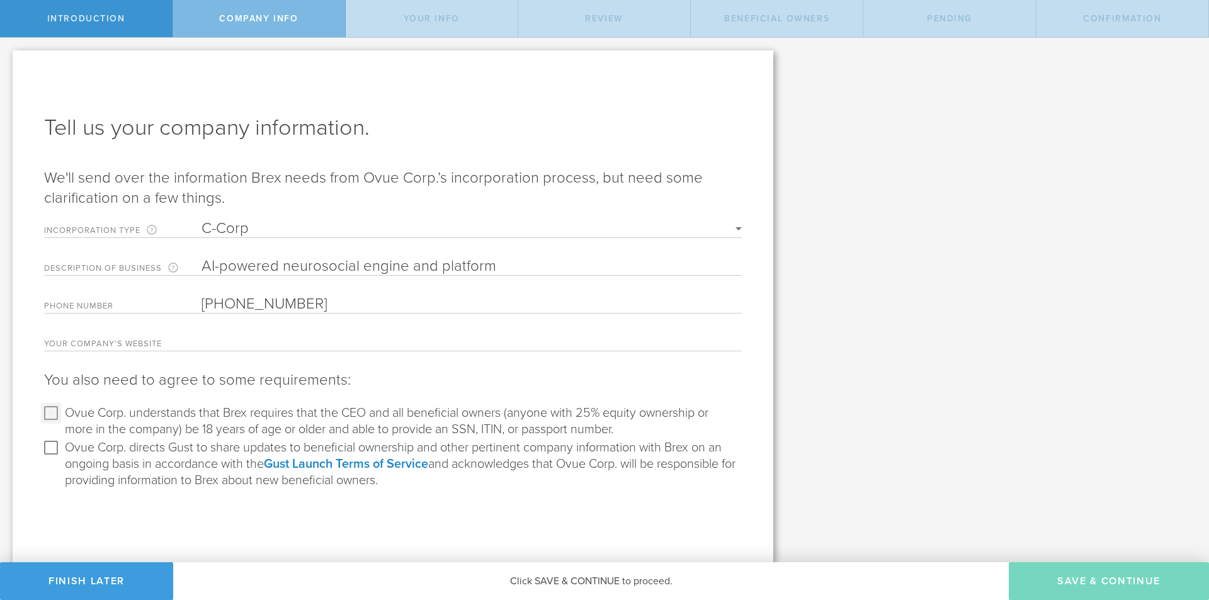
click at [48, 412] on input "Ovue Corp. understands that Brex requires that the CEO and all beneficial owner…" at bounding box center [51, 413] width 20 height 20
checkbox input "true"
click at [47, 445] on input "Ovue Corp. directs Gust to share updates to beneficial ownership and other pert…" at bounding box center [51, 448] width 20 height 20
checkbox input "true"
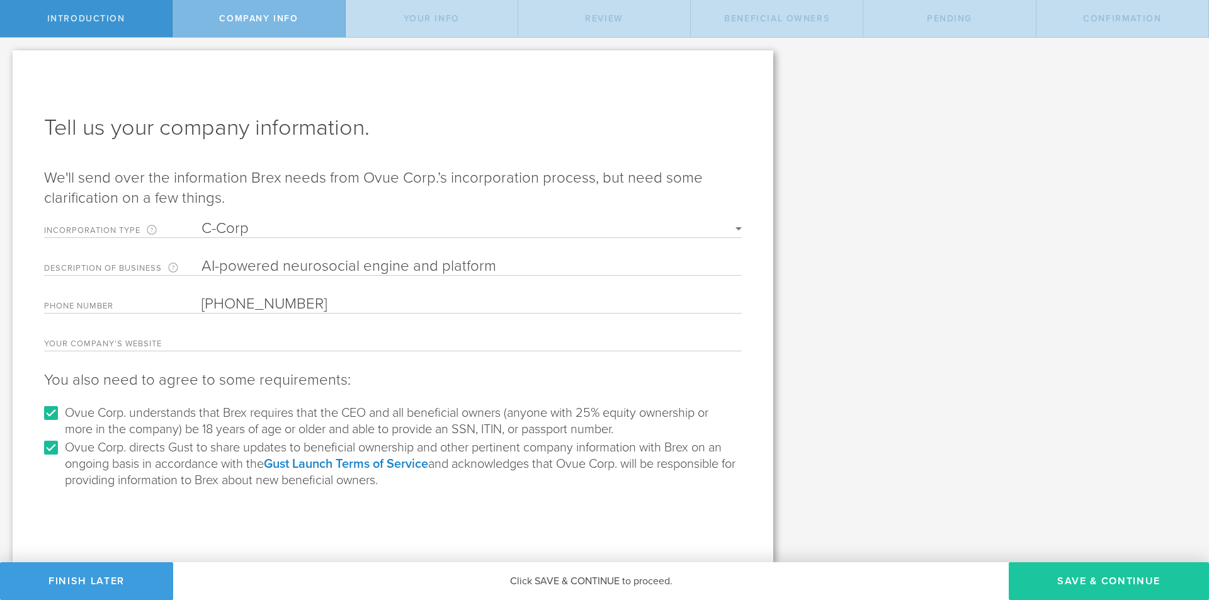
click at [1104, 590] on button "Save & Continue" at bounding box center [1109, 581] width 200 height 38
type input "[PERSON_NAME] [PERSON_NAME]"
type input "Founder"
select select "string:SSN"
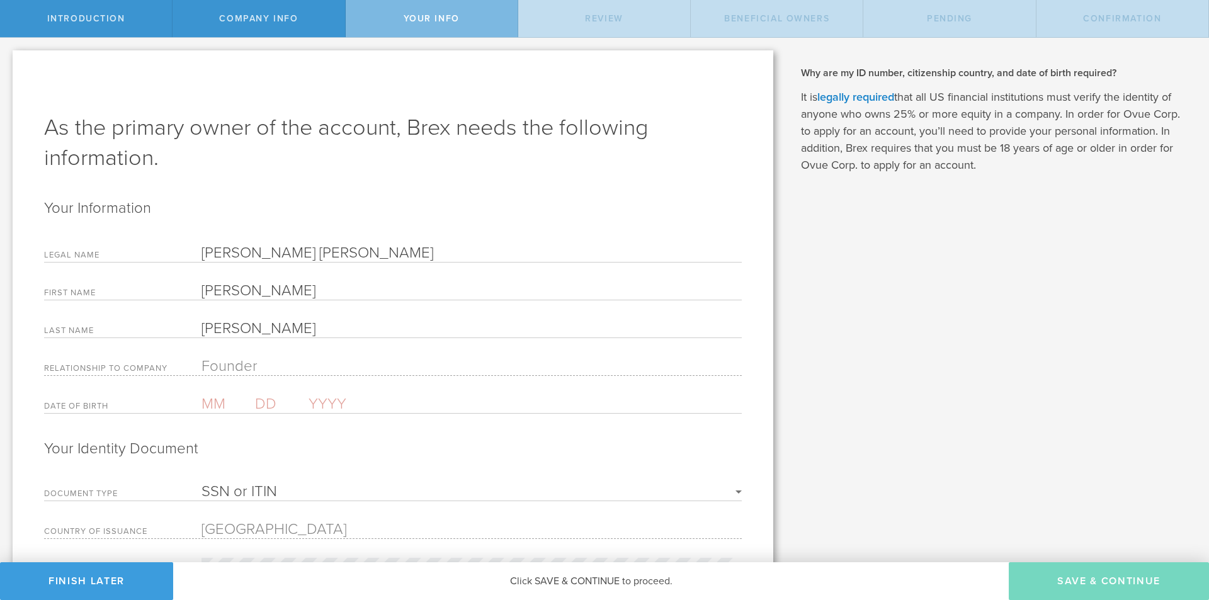
click at [225, 412] on input "text" at bounding box center [229, 404] width 54 height 18
type input "10"
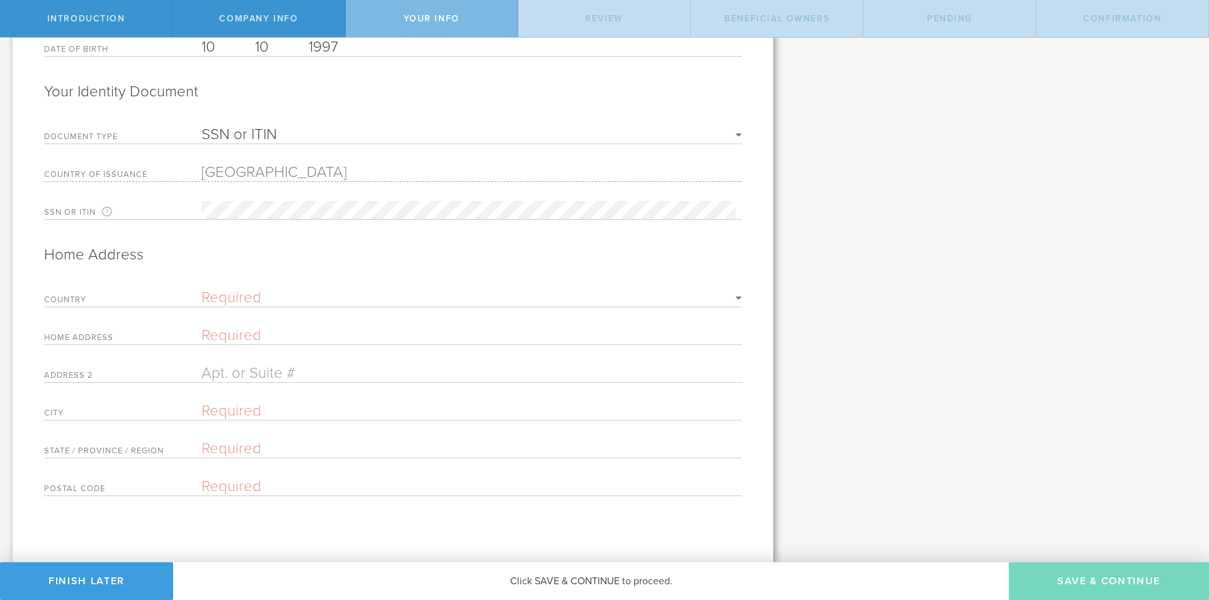
type input "1997"
click at [238, 297] on select "Required [GEOGRAPHIC_DATA] [GEOGRAPHIC_DATA] [GEOGRAPHIC_DATA] [GEOGRAPHIC_DATA…" at bounding box center [472, 297] width 540 height 15
select select "string:[GEOGRAPHIC_DATA]"
click at [202, 292] on select "Required [GEOGRAPHIC_DATA] [GEOGRAPHIC_DATA] [GEOGRAPHIC_DATA] [GEOGRAPHIC_DATA…" at bounding box center [472, 297] width 540 height 15
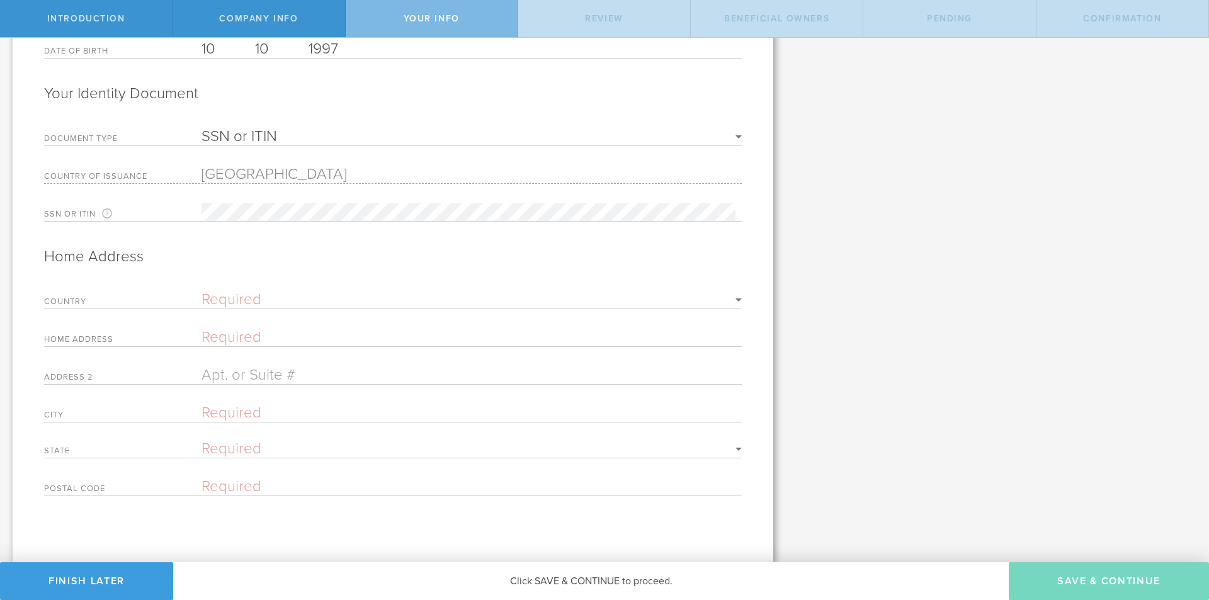
click at [224, 336] on input "text" at bounding box center [472, 337] width 540 height 18
type input "[STREET_ADDRESS][US_STATE]"
type input "[GEOGRAPHIC_DATA]"
click at [392, 454] on select "Required [US_STATE] [US_STATE] [US_STATE] [US_STATE] [US_STATE] [US_STATE] [US_…" at bounding box center [472, 448] width 540 height 15
select select "string:IN"
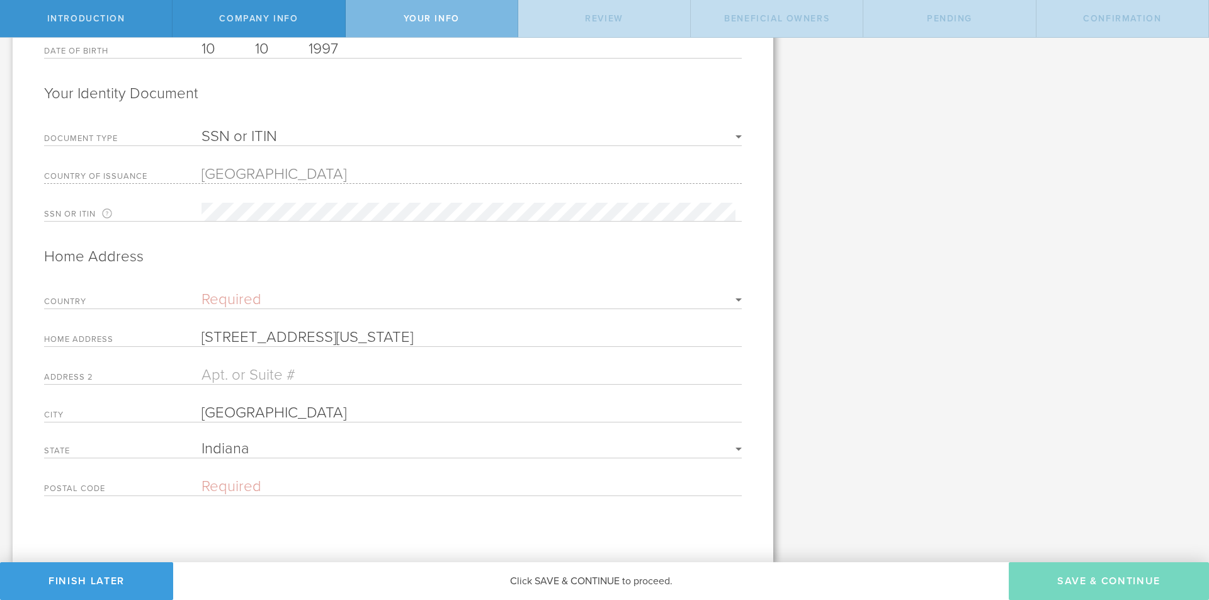
click at [202, 441] on select "Required [US_STATE] [US_STATE] [US_STATE] [US_STATE] [US_STATE] [US_STATE] [US_…" at bounding box center [472, 448] width 540 height 15
click at [246, 480] on input "text" at bounding box center [472, 486] width 540 height 18
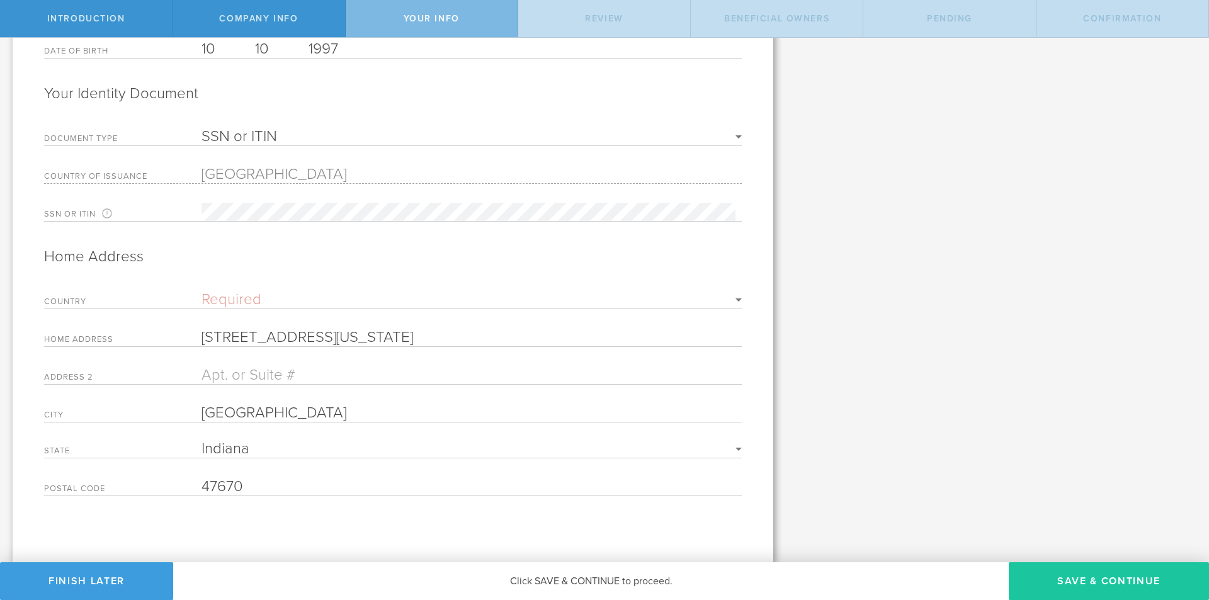
type input "47670"
click at [1114, 570] on button "Save & Continue" at bounding box center [1109, 581] width 200 height 38
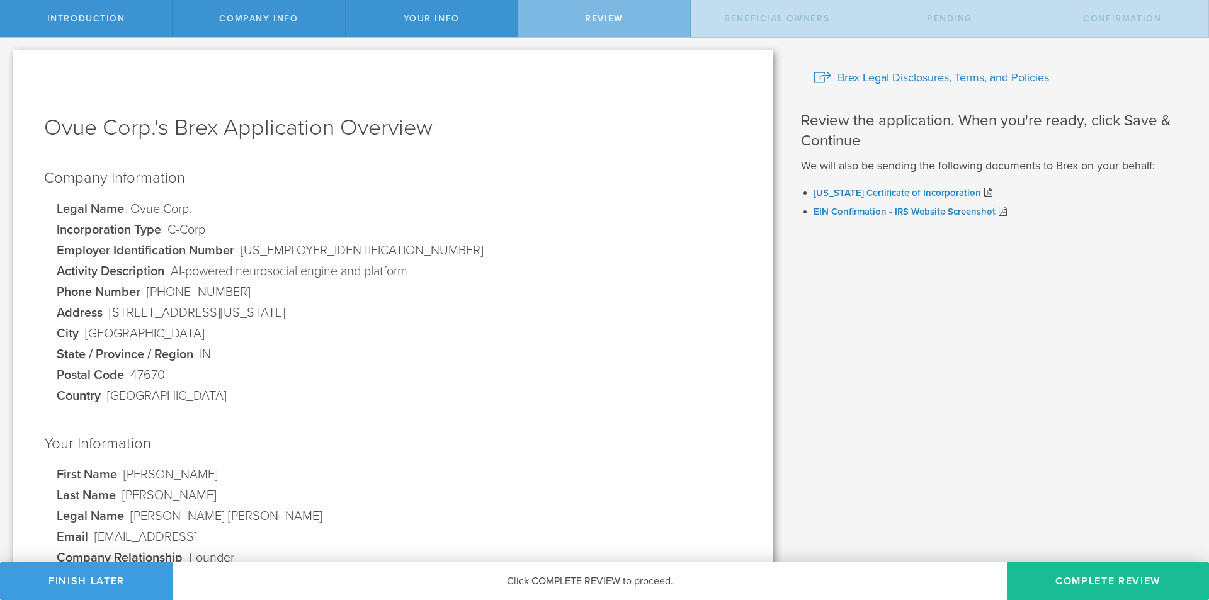
scroll to position [268, 0]
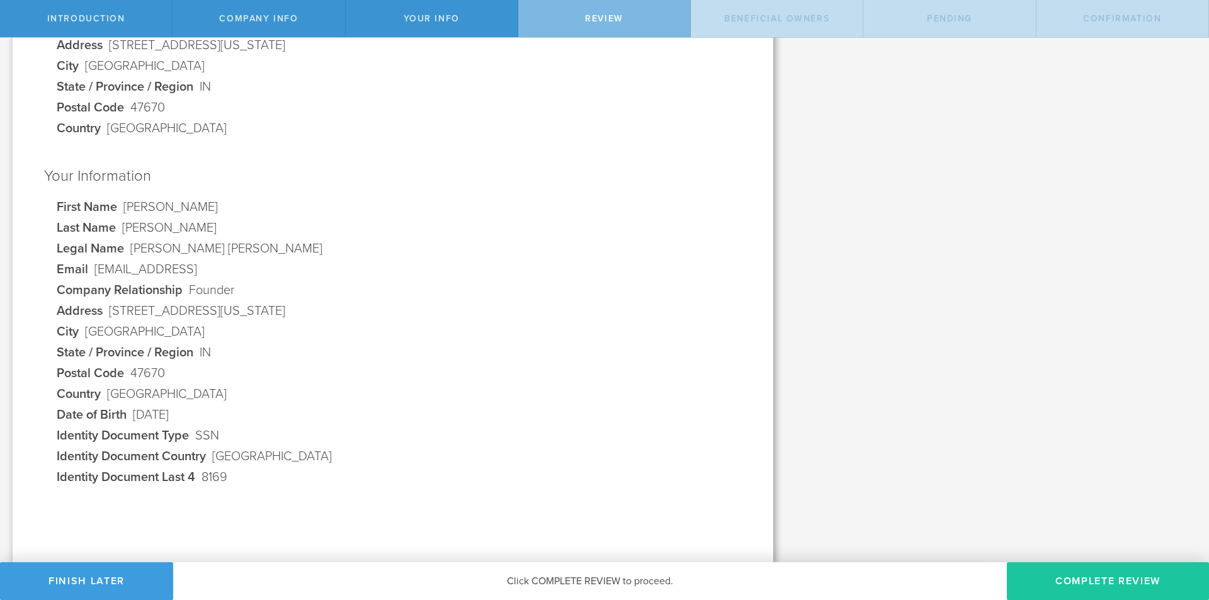
click at [1135, 574] on button "Complete Review" at bounding box center [1108, 581] width 202 height 38
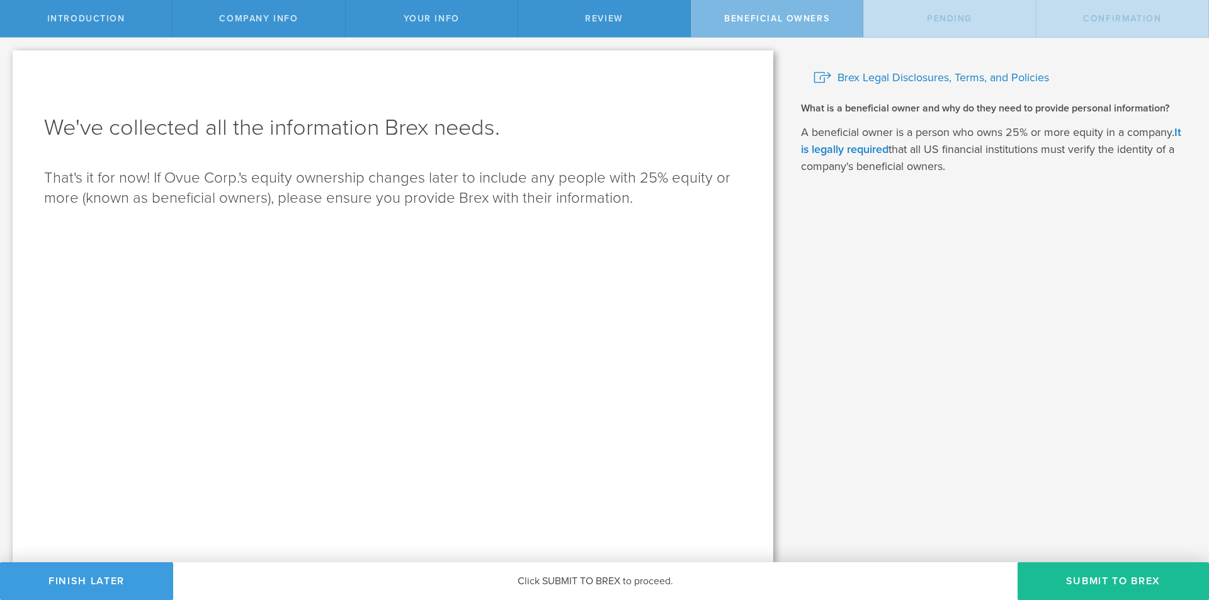
scroll to position [0, 0]
click at [1102, 574] on button "Submit to Brex" at bounding box center [1113, 581] width 191 height 38
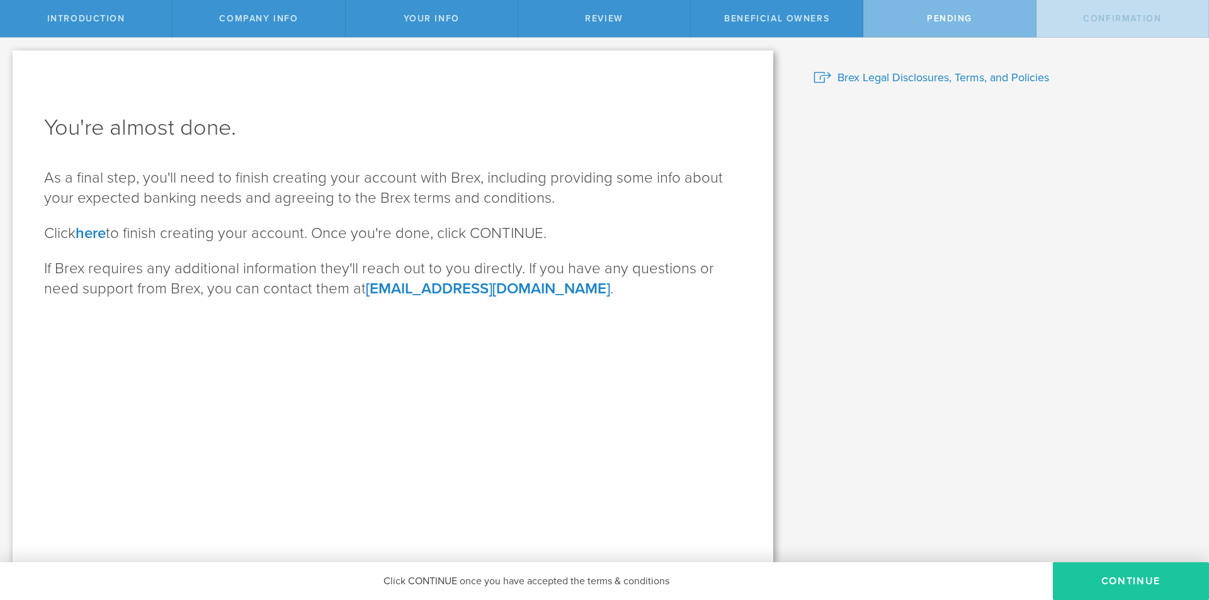
click at [1108, 595] on button "CONTINUE" at bounding box center [1131, 581] width 156 height 38
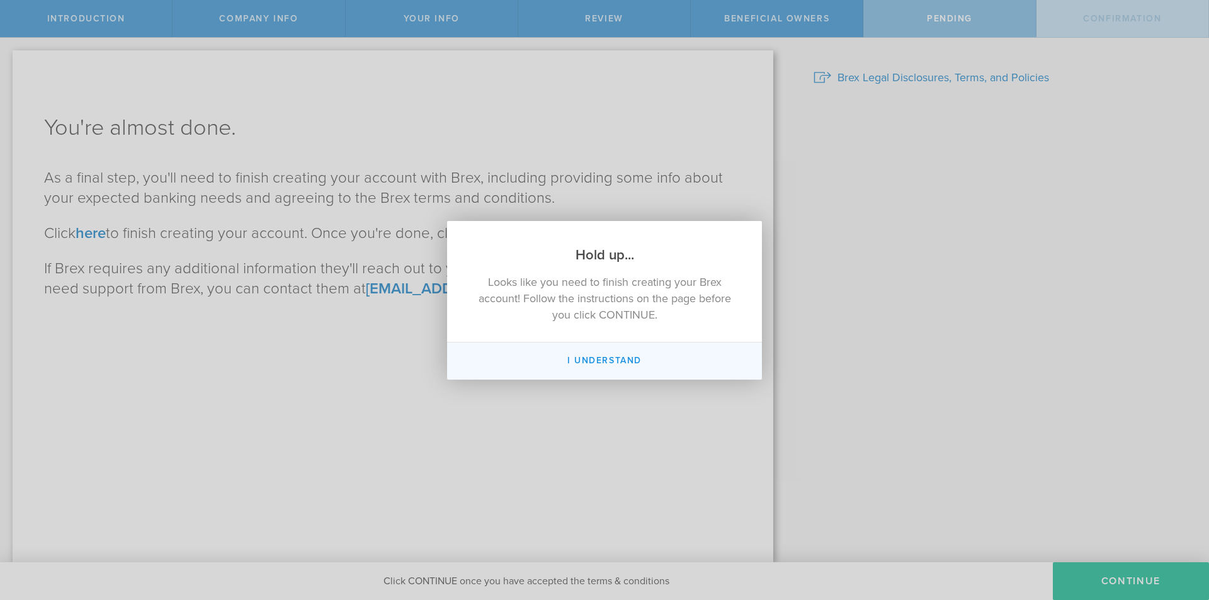
click at [579, 360] on button "I Understand" at bounding box center [604, 361] width 315 height 37
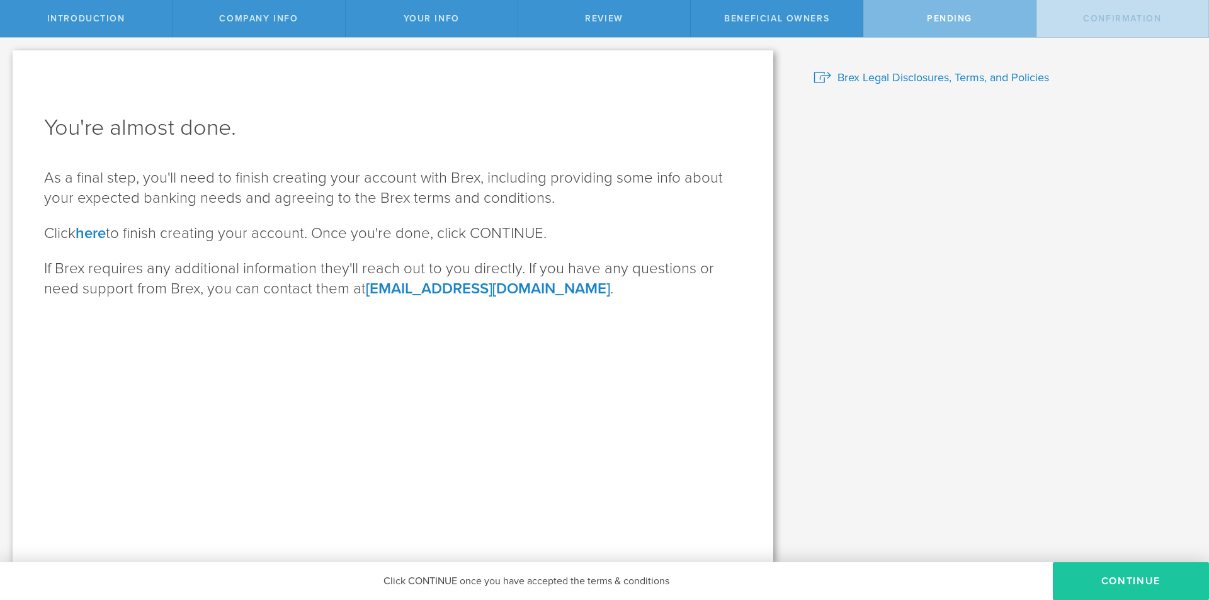
click at [1091, 569] on button "CONTINUE" at bounding box center [1131, 581] width 156 height 38
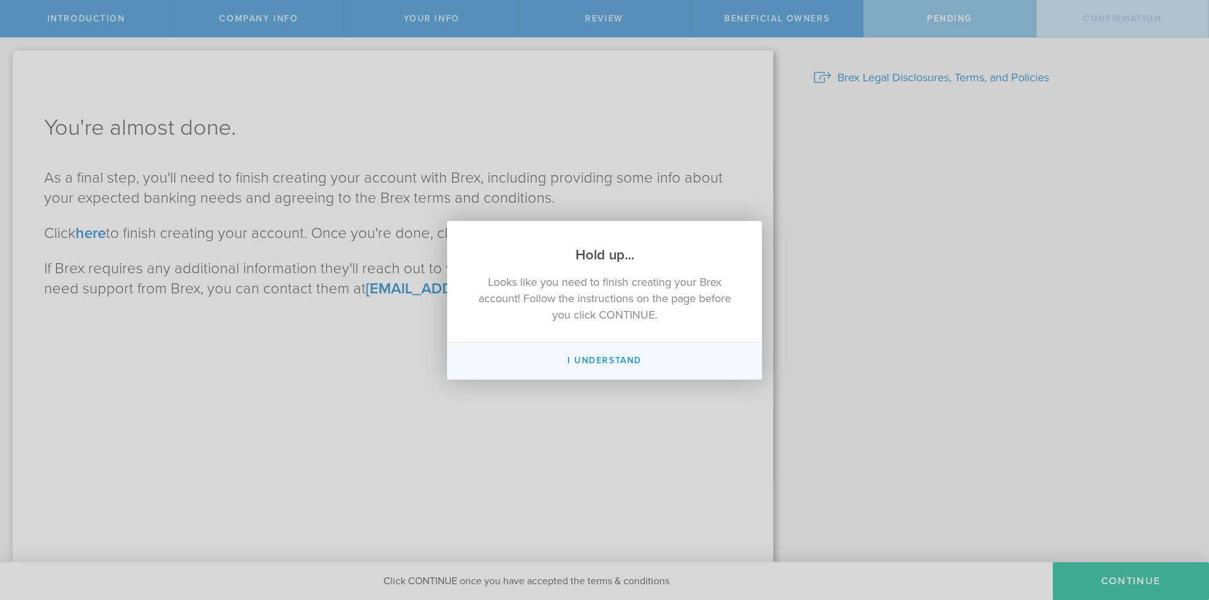
click at [617, 346] on button "I Understand" at bounding box center [604, 361] width 315 height 37
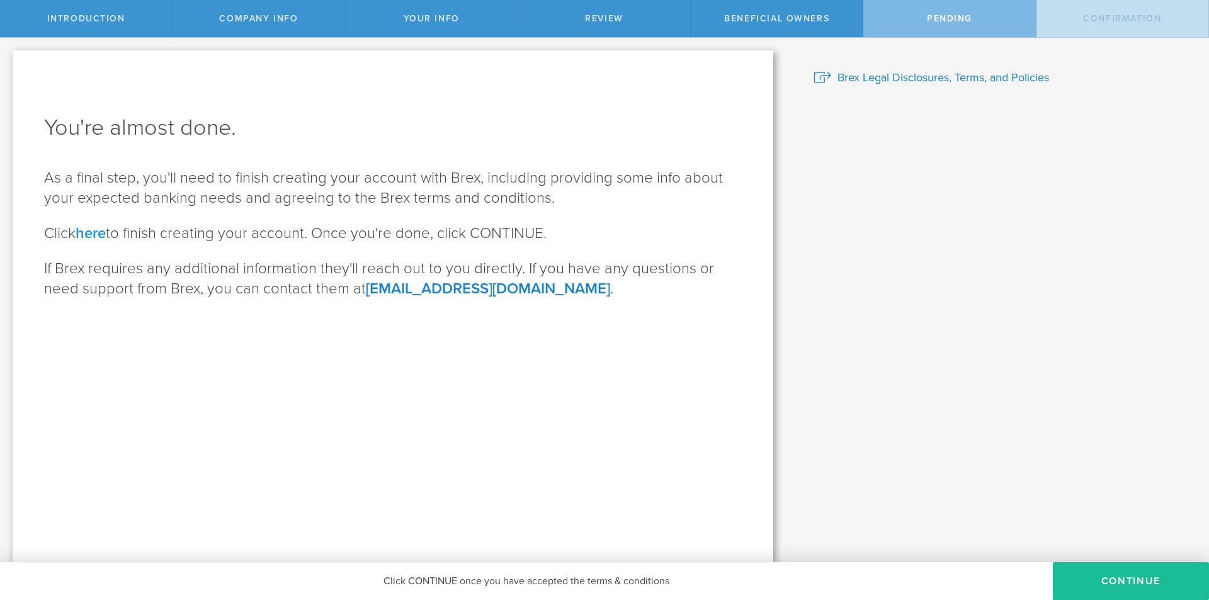
click at [98, 232] on link "here" at bounding box center [91, 233] width 30 height 18
